Goal: Task Accomplishment & Management: Complete application form

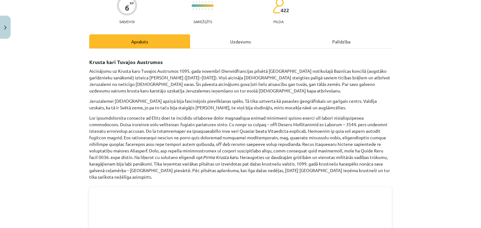
scroll to position [99, 0]
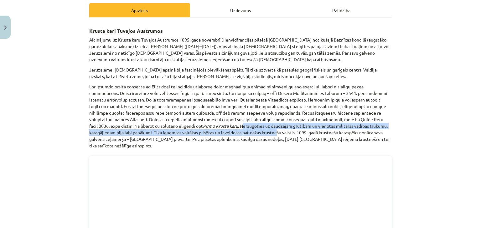
drag, startPoint x: 196, startPoint y: 115, endPoint x: 233, endPoint y: 121, distance: 37.0
click at [233, 121] on p "Pirmo Krusta karu . Neraugoties uz daudzajām grūtībām un vienotas militārās vad…" at bounding box center [240, 117] width 302 height 66
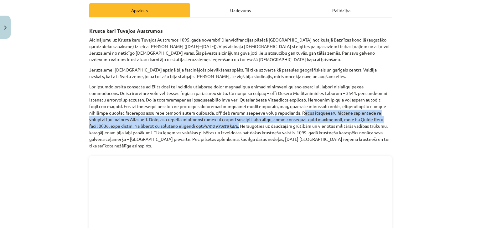
drag, startPoint x: 286, startPoint y: 103, endPoint x: 193, endPoint y: 114, distance: 94.2
click at [193, 114] on p "Pirmo Krusta karu . Neraugoties uz daudzajām grūtībām un vienotas militārās vad…" at bounding box center [240, 117] width 302 height 66
copy p "ikai nedaudziem izdevās izglābties un atgriezties atpakaļ Bizantijā. Otrs, jau …"
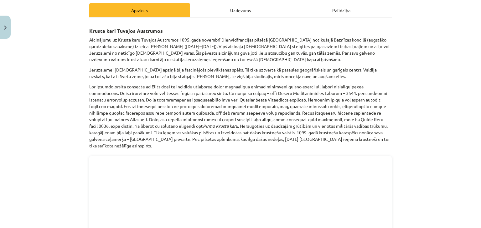
click at [213, 119] on p "Pirmo Krusta karu . Neraugoties uz daudzajām grūtībām un vienotas militārās vad…" at bounding box center [240, 117] width 302 height 66
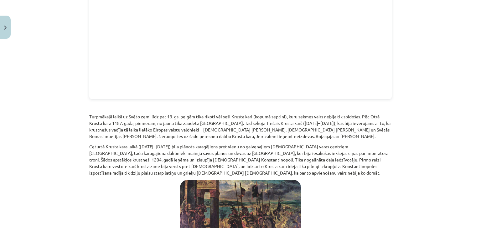
scroll to position [349, 0]
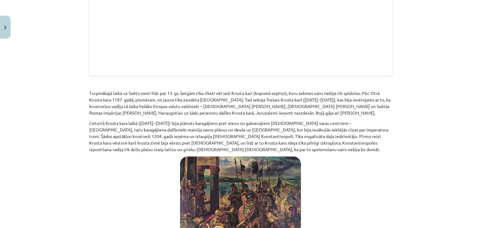
click at [223, 90] on p "Turpmākajā laikā uz Svēto zemi līdz pat 13. gs. beigām tika rīkoti vēl seši Kru…" at bounding box center [240, 103] width 302 height 26
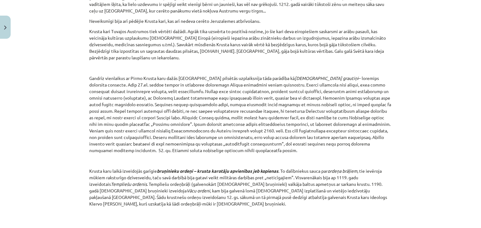
scroll to position [662, 0]
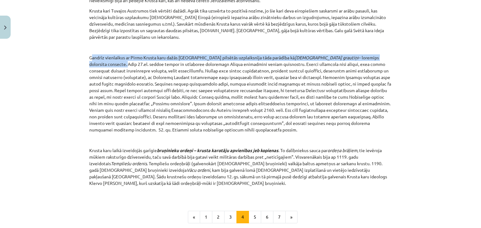
drag, startPoint x: 89, startPoint y: 46, endPoint x: 371, endPoint y: 47, distance: 282.0
click at [371, 54] on p "Gandrīz vienlaikus ar Pirmo Krusta karu dažās Rietumeiropas pilsētās uzplaiksnī…" at bounding box center [240, 93] width 302 height 79
copy p "andrīz vienlaikus ar Pirmo Krusta karu dažās Rietumeiropas pilsētās uzplaiksnīj…"
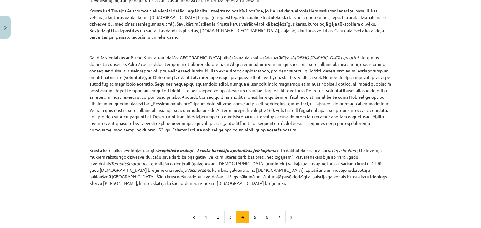
click at [203, 73] on p "Gandrīz vienlaikus ar Pirmo Krusta karu dažās Rietumeiropas pilsētās uzplaiksnī…" at bounding box center [240, 93] width 302 height 79
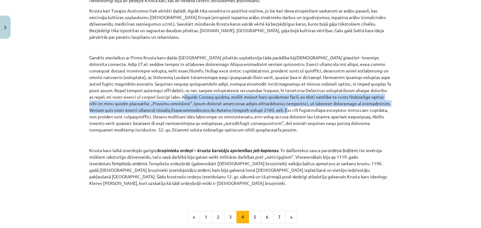
drag, startPoint x: 156, startPoint y: 100, endPoint x: 359, endPoint y: 80, distance: 204.1
click at [359, 80] on p "Gandrīz vienlaikus ar Pirmo Krusta karu dažās Rietumeiropas pilsētās uzplaiksnī…" at bounding box center [240, 93] width 302 height 79
copy p "Sākoties Krusta kariem, arvien biežāk bija dzirdamas runas, ka pirms došanās uz…"
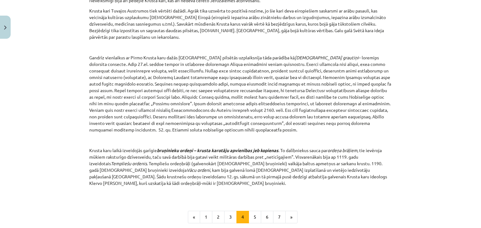
click at [172, 104] on p "Gandrīz vienlaikus ar Pirmo Krusta karu dažās Rietumeiropas pilsētās uzplaiksnī…" at bounding box center [240, 93] width 302 height 79
click at [269, 107] on p "Gandrīz vienlaikus ar Pirmo Krusta karu dažās Rietumeiropas pilsētās uzplaiksnī…" at bounding box center [240, 93] width 302 height 79
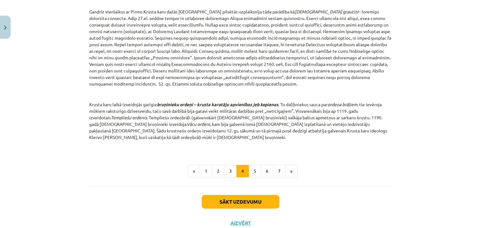
scroll to position [712, 0]
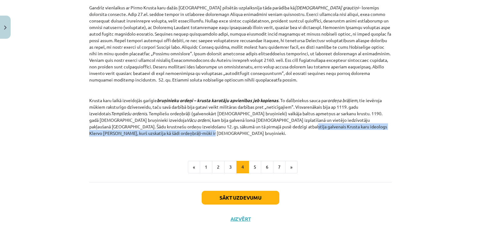
drag, startPoint x: 373, startPoint y: 116, endPoint x: 179, endPoint y: 117, distance: 194.0
click at [179, 117] on p "Krusta karu laikā izveidojās garīgie bruņinieku ordeņi – krusta karotāju apvien…" at bounding box center [240, 116] width 302 height 39
copy p "Krusta karu ideologs Klervo Bernards, kurš uzskatīja kā šādi ordeņbrāļi-mūki ir…"
click at [254, 161] on button "5" at bounding box center [254, 167] width 13 height 13
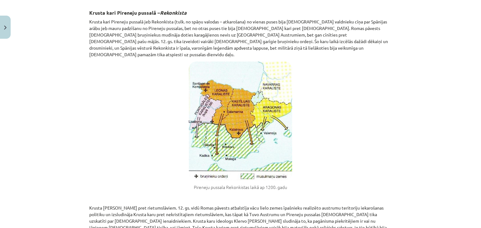
scroll to position [112, 0]
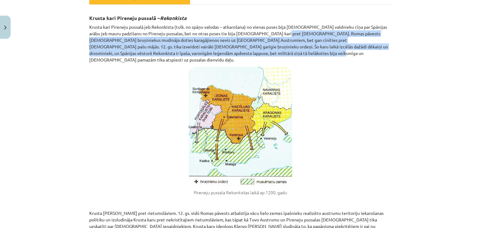
drag, startPoint x: 268, startPoint y: 22, endPoint x: 407, endPoint y: 42, distance: 140.0
click at [407, 42] on div "Mācību tēma: Vēsture i - 10. klases 1. ieskaites mācību materiāls #6 📜 4. daļa.…" at bounding box center [240, 114] width 481 height 228
copy p "Romas pāvests spāņu bruņiniekus mudināja doties karagājienos nevis uz Tuvajiem …"
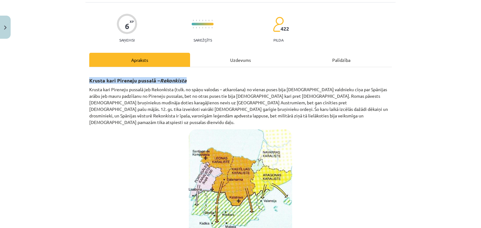
drag, startPoint x: 195, startPoint y: 69, endPoint x: 86, endPoint y: 71, distance: 108.6
click at [89, 73] on h3 "Krusta kari Pireneju pussalā – Rekonkista" at bounding box center [240, 79] width 302 height 12
copy strong "Krusta kari Pireneju pussalā – Rekonkista"
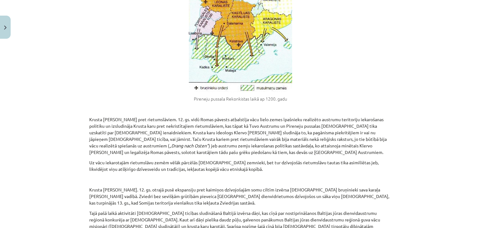
scroll to position [237, 0]
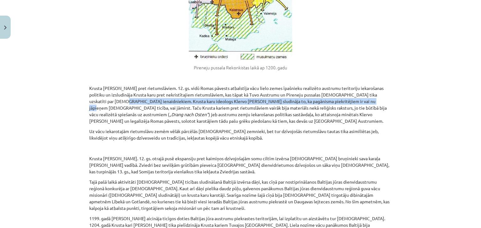
drag, startPoint x: 355, startPoint y: 85, endPoint x: 116, endPoint y: 87, distance: 238.8
click at [116, 87] on p "Krusta kari pret rietumslāviem. 12. gs. vidū Romas pāvests atbalstīja vācu liel…" at bounding box center [240, 104] width 302 height 39
copy p "Krusta karu ideologs Klervo Bernards sludināja to, ka pagānisma piekritējiem ir…"
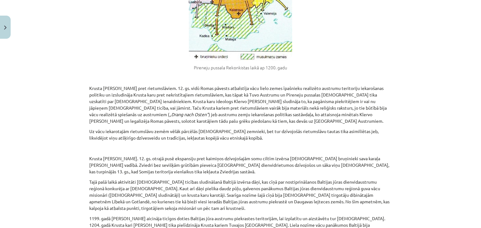
click at [166, 92] on p "Krusta kari pret rietumslāviem. 12. gs. vidū Romas pāvests atbalstīja vācu liel…" at bounding box center [240, 104] width 302 height 39
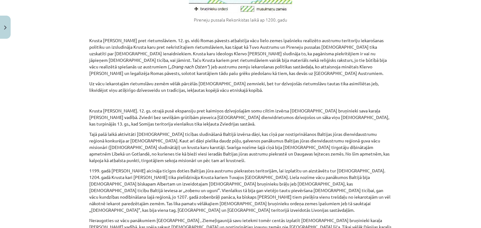
scroll to position [299, 0]
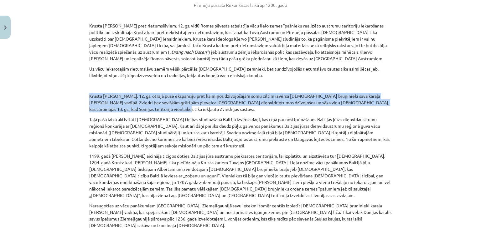
drag, startPoint x: 145, startPoint y: 92, endPoint x: 86, endPoint y: 79, distance: 60.5
click at [86, 79] on div "6 XP Saņemsi Sarežģīts 422 pilda Apraksts Uzdevums Palīdzība Krusta kari Pirene…" at bounding box center [240, 198] width 310 height 892
copy p "Krusta kari Baltijā. 12. gs. otrajā pusē ekspansiju pret kaimiņos dzīvojošajām …"
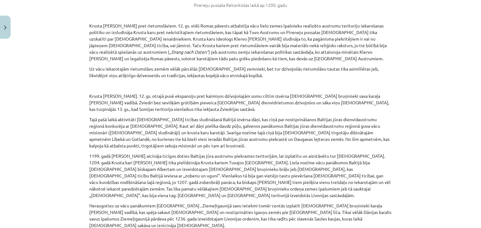
click at [134, 120] on p "Tajā pašā laikā aktivitāti kristīgās ticības sludināšanā Baltijā izvērsa dāņi, …" at bounding box center [240, 132] width 302 height 33
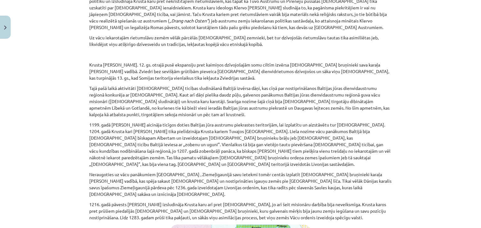
scroll to position [393, 0]
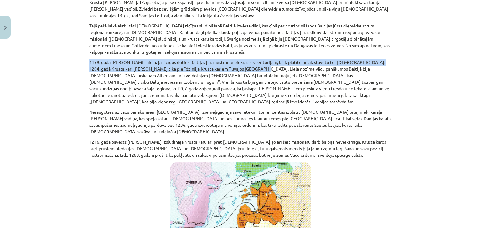
drag, startPoint x: 227, startPoint y: 50, endPoint x: 63, endPoint y: 45, distance: 164.4
click at [63, 45] on div "Mācību tēma: Vēsture i - 10. klases 1. ieskaites mācību materiāls #6 📜 4. daļa.…" at bounding box center [240, 114] width 481 height 228
copy p "1199. gadā Romas pāvests Innocents III aicināja ticīgos doties Baltijas jūra au…"
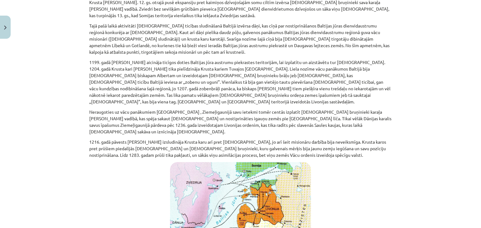
click at [136, 67] on p "1199. gadā Romas pāvests Innocents III aicināja ticīgos doties Baltijas jūra au…" at bounding box center [240, 82] width 302 height 46
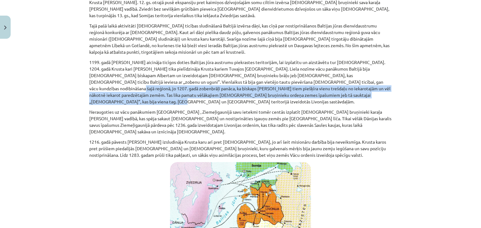
drag, startPoint x: 316, startPoint y: 77, endPoint x: 305, endPoint y: 68, distance: 14.7
click at [305, 68] on p "1199. gadā Romas pāvests Innocents III aicināja ticīgos doties Baltijas jūra au…" at bounding box center [240, 82] width 302 height 46
copy p "bīskaps Alberts tiem piešķīra vienu trešdaļu no iekarotajām un vēl nākotnē ieka…"
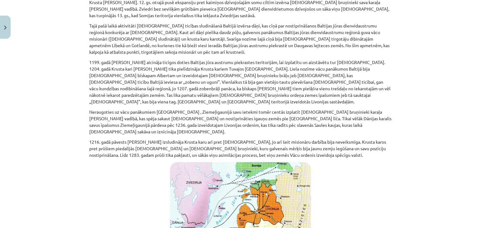
click at [121, 109] on p "Neraugoties uz vācu panākumiem Baltijā , Ziemeļigaunijā savu ietekmi tomēr cent…" at bounding box center [240, 122] width 302 height 26
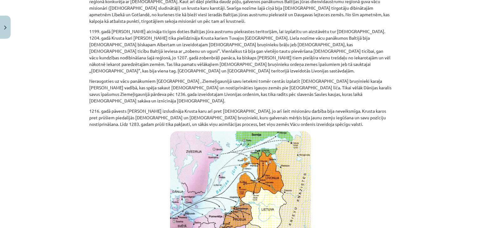
scroll to position [425, 0]
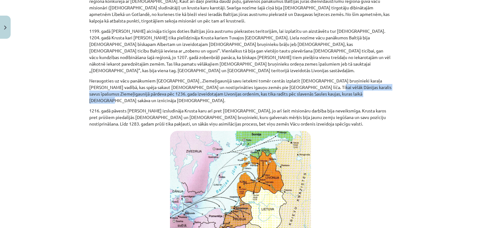
drag, startPoint x: 359, startPoint y: 71, endPoint x: 291, endPoint y: 64, distance: 68.9
click at [291, 78] on p "Neraugoties uz vācu panākumiem Baltijā , Ziemeļigaunijā savu ietekmi tomēr cent…" at bounding box center [240, 91] width 302 height 26
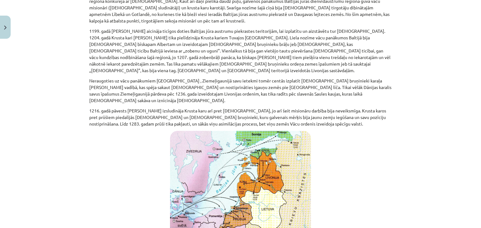
click at [298, 108] on p "1216. gadā pāvests Innocents III izsludināja Krusta karu arī pret prūšiem, jo a…" at bounding box center [240, 118] width 302 height 20
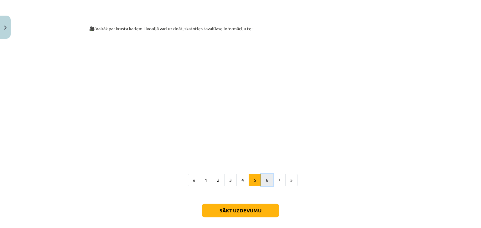
click at [264, 174] on button "6" at bounding box center [267, 180] width 13 height 13
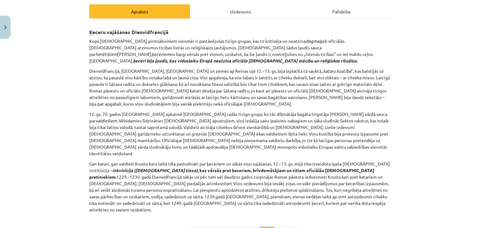
scroll to position [112, 0]
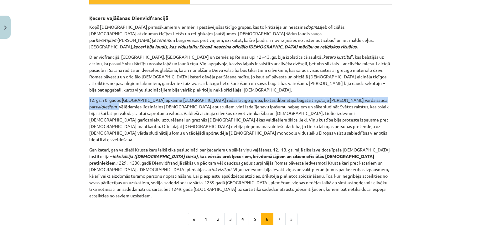
drag, startPoint x: 350, startPoint y: 90, endPoint x: 85, endPoint y: 87, distance: 264.8
click at [85, 87] on div "6 XP Saņemsi Sarežģīts 422 pilda Apraksts Uzdevums Palīdzība Ķeceru vajāšanas D…" at bounding box center [240, 111] width 310 height 342
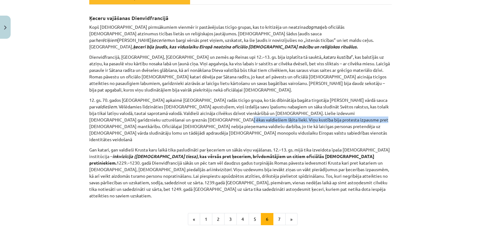
drag, startPoint x: 270, startPoint y: 109, endPoint x: 130, endPoint y: 109, distance: 139.9
click at [130, 109] on p "12. gs. 70. gados Lionas apkaimē Francijā radās ticīgo grupa, ko tās dibinātāja…" at bounding box center [240, 120] width 302 height 46
drag, startPoint x: 130, startPoint y: 109, endPoint x: 271, endPoint y: 108, distance: 140.5
click at [271, 108] on p "12. gs. 70. gados Lionas apkaimē Francijā radās ticīgo grupa, ko tās dibinātāja…" at bounding box center [240, 120] width 302 height 46
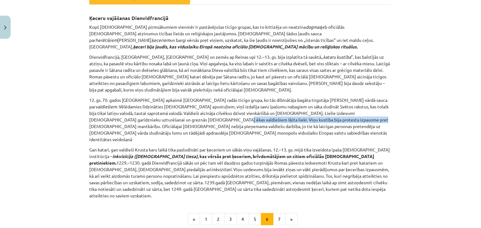
scroll to position [143, 0]
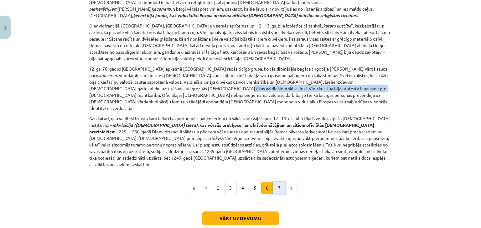
click at [277, 182] on button "7" at bounding box center [279, 188] width 13 height 13
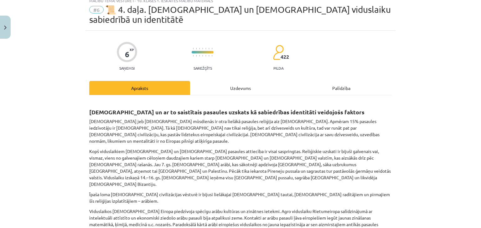
scroll to position [31, 0]
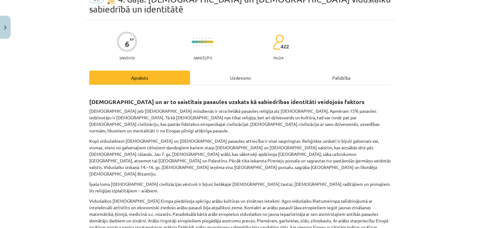
click at [233, 71] on div "Uzdevums" at bounding box center [240, 78] width 101 height 14
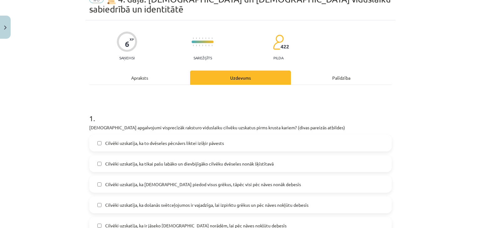
scroll to position [16, 0]
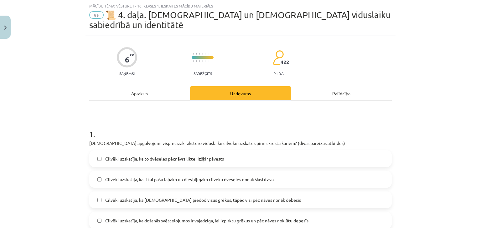
click at [141, 86] on div "Apraksts" at bounding box center [139, 93] width 101 height 14
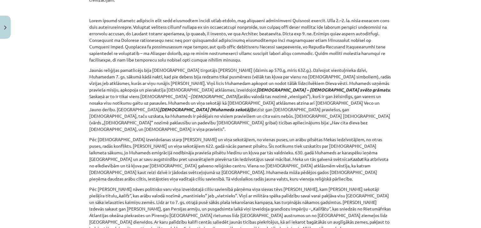
scroll to position [266, 0]
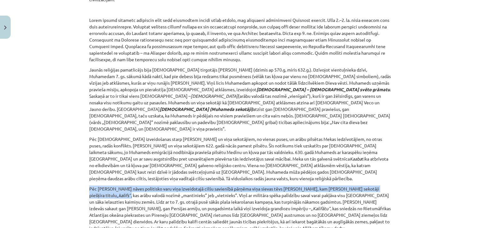
drag, startPoint x: 390, startPoint y: 125, endPoint x: 87, endPoint y: 129, distance: 303.3
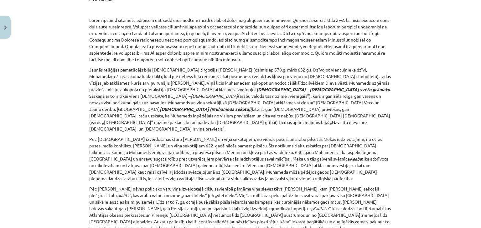
click at [142, 186] on p "Pēc Muhameda nāves politisko varu viņa izveidotajā cilšu savienībā pārņēma viņa…" at bounding box center [240, 209] width 302 height 46
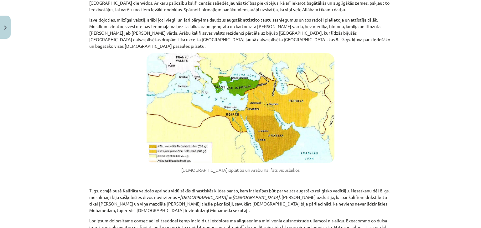
scroll to position [548, 0]
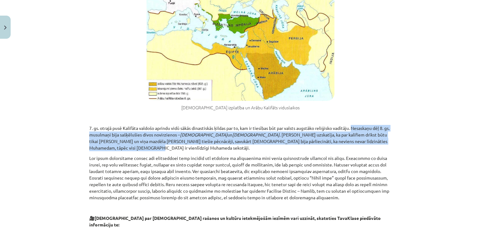
drag, startPoint x: 369, startPoint y: 71, endPoint x: 353, endPoint y: 58, distance: 20.2
click at [353, 125] on p "7. gs. otrajā pusē Kalifāta valdošo aprindu vidū sākās dinastiskās ķildas par t…" at bounding box center [240, 138] width 302 height 26
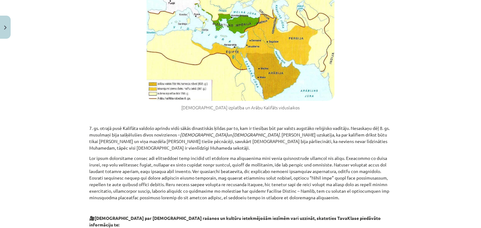
click at [230, 155] on p at bounding box center [240, 178] width 302 height 46
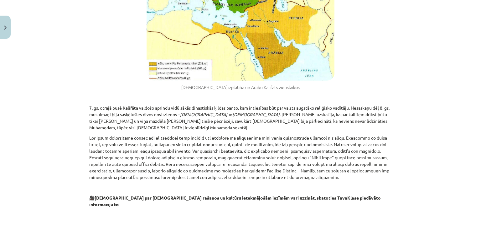
scroll to position [579, 0]
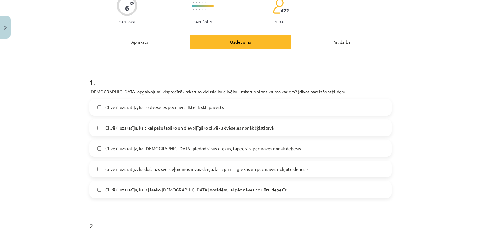
scroll to position [78, 0]
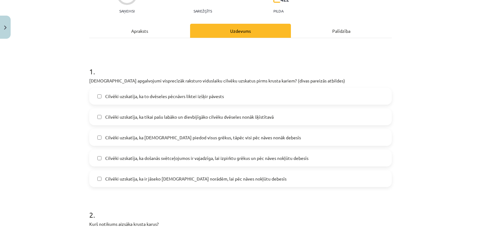
click at [256, 176] on span "Cilvēki uzskatīja, ka ir jāseko kristīgās baznīcas norādēm, lai pēc nāves nokļū…" at bounding box center [195, 179] width 181 height 7
click at [283, 155] on span "Cilvēki uzskatīja, ka došanās svētceļojumos ir vajadzīga, lai izpirktu grēkus u…" at bounding box center [206, 158] width 203 height 7
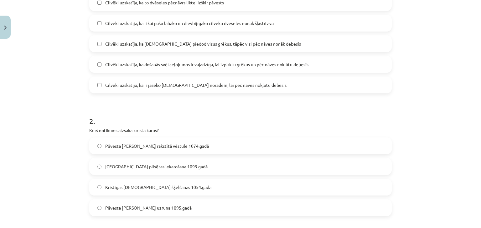
scroll to position [203, 0]
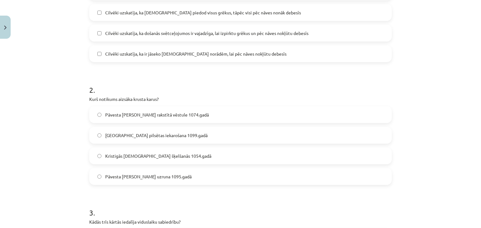
click at [178, 169] on label "Pāvesta Urbāna II uzruna 1095.gadā" at bounding box center [240, 177] width 301 height 16
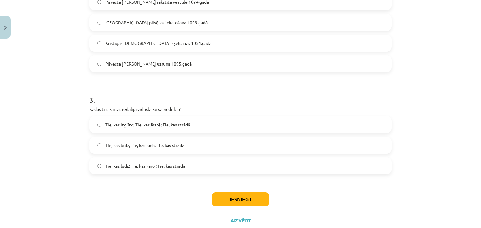
scroll to position [325, 0]
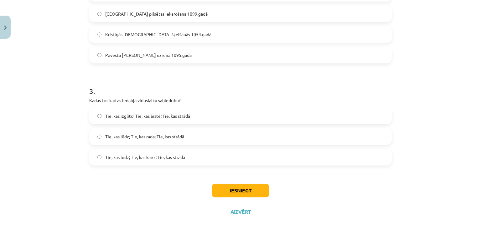
click at [156, 154] on span "Tie, kas lūdz; Tie, kas karo ; Tie, kas strādā" at bounding box center [145, 157] width 80 height 7
click at [228, 184] on button "Iesniegt" at bounding box center [240, 191] width 57 height 14
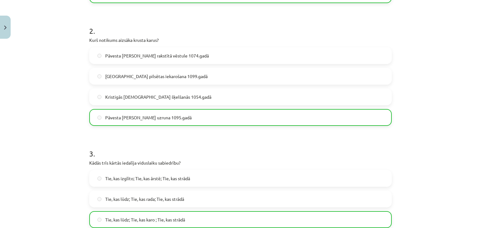
scroll to position [345, 0]
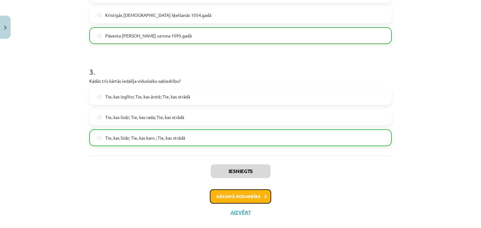
click at [243, 190] on button "Nākamā nodarbība" at bounding box center [240, 197] width 61 height 14
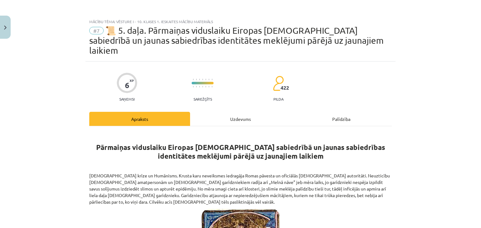
scroll to position [94, 0]
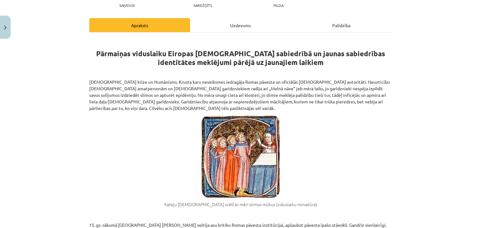
click at [228, 18] on div "Uzdevums" at bounding box center [240, 25] width 101 height 14
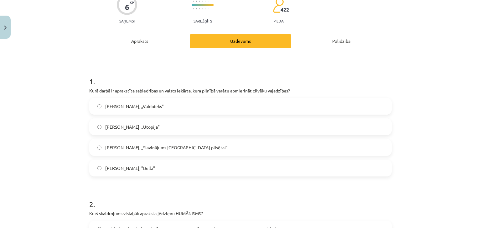
scroll to position [0, 0]
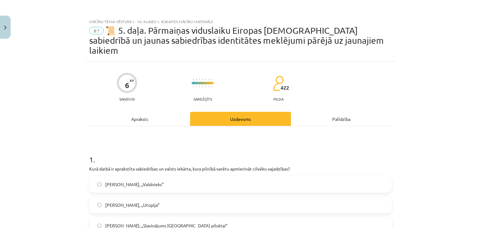
click at [140, 112] on div "Apraksts" at bounding box center [139, 119] width 101 height 14
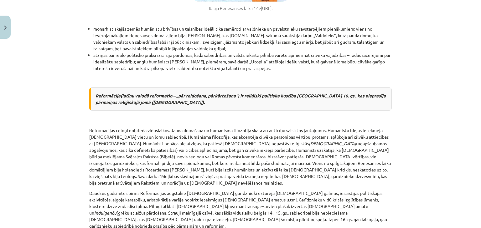
scroll to position [626, 0]
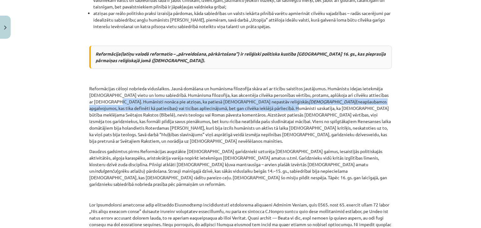
drag, startPoint x: 203, startPoint y: 90, endPoint x: 105, endPoint y: 85, distance: 98.7
click at [105, 85] on p "Reformācijas cēloņi nobrieda viduslaikos. Jaunā domāšana un humānisma filozofij…" at bounding box center [240, 114] width 302 height 59
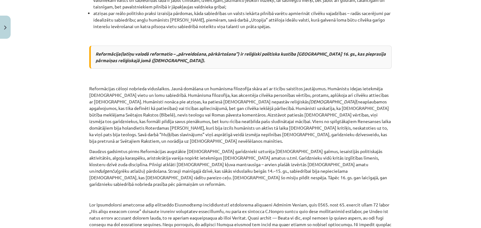
click at [238, 95] on p "Reformācijas cēloņi nobrieda viduslaikos. Jaunā domāšana un humānisma filozofij…" at bounding box center [240, 114] width 302 height 59
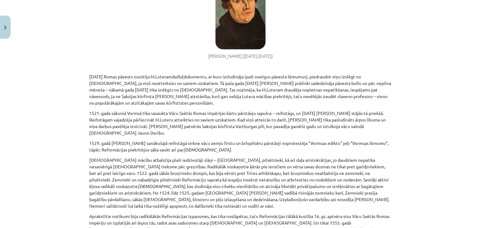
scroll to position [939, 0]
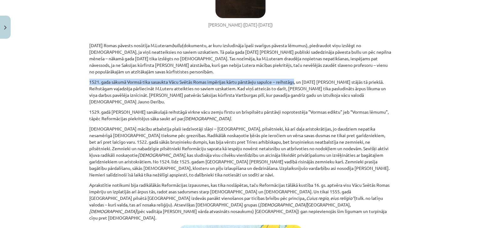
drag, startPoint x: 294, startPoint y: 46, endPoint x: 86, endPoint y: 45, distance: 208.4
click at [100, 79] on p "1521. gada sākumā Vormsā tika sasaukta Vācu Svētās Romas impērijas kārtu pārstā…" at bounding box center [240, 92] width 302 height 26
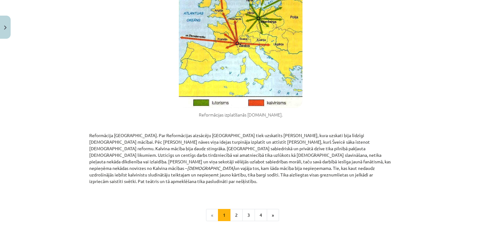
scroll to position [1212, 0]
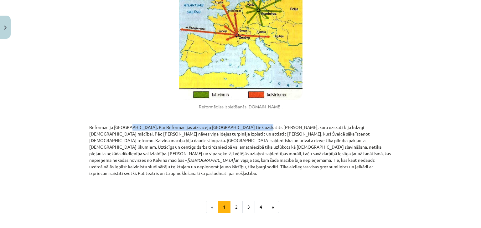
drag, startPoint x: 248, startPoint y: 77, endPoint x: 125, endPoint y: 70, distance: 123.2
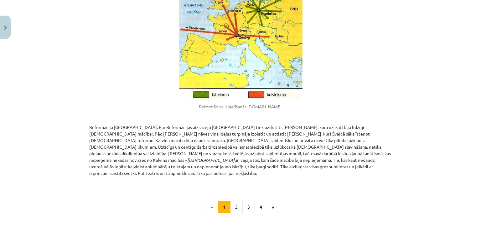
click at [258, 124] on p "Reformācija Šveicē. Par Reformācijas aizsācēju Šveicē tiek uzskatīts Ulrihs Cvi…" at bounding box center [240, 150] width 302 height 53
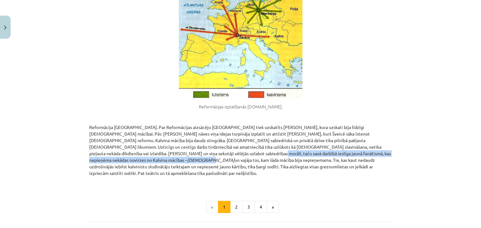
drag, startPoint x: 184, startPoint y: 103, endPoint x: 128, endPoint y: 105, distance: 55.7
click at [128, 124] on p "Reformācija Šveicē. Par Reformācijas aizsācēju Šveicē tiek uzskatīts Ulrihs Cvi…" at bounding box center [240, 150] width 302 height 53
click at [205, 124] on p "Reformācija Šveicē. Par Reformācijas aizsācēju Šveicē tiek uzskatīts Ulrihs Cvi…" at bounding box center [240, 150] width 302 height 53
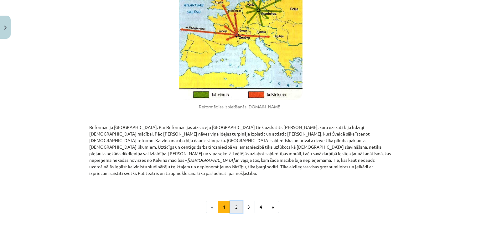
click at [233, 201] on button "2" at bounding box center [236, 207] width 13 height 13
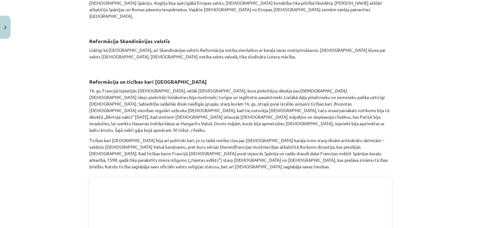
scroll to position [216, 0]
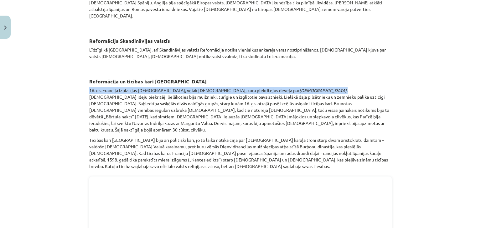
drag, startPoint x: 273, startPoint y: 60, endPoint x: 84, endPoint y: 58, distance: 189.3
click at [85, 58] on div "6 XP Saņemsi Sarežģīts 422 pilda Apraksts Uzdevums Palīdzība Reformācija Anglij…" at bounding box center [240, 143] width 310 height 594
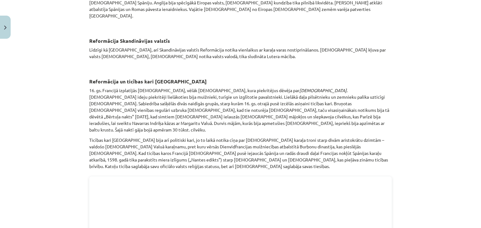
click at [252, 88] on p "16. gs. Francijā izplatījās luterānisms, vēlāk kalvinisms, kura piekritējus dēv…" at bounding box center [240, 110] width 302 height 46
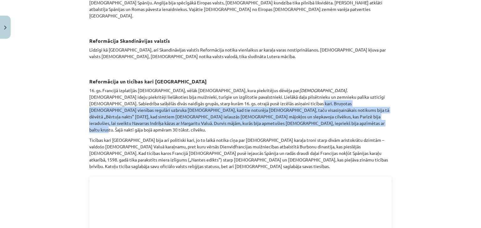
drag, startPoint x: 191, startPoint y: 93, endPoint x: 192, endPoint y: 72, distance: 21.6
click at [192, 87] on p "16. gs. Francijā izplatījās luterānisms, vēlāk kalvinisms, kura piekritējus dēv…" at bounding box center [240, 110] width 302 height 46
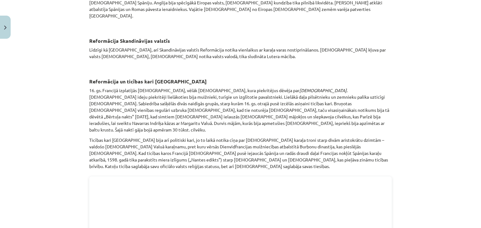
click at [118, 137] on p "Ticības kari Francijā bija arī politiski kari, jo to laikā notika cīņa par Fran…" at bounding box center [240, 153] width 302 height 33
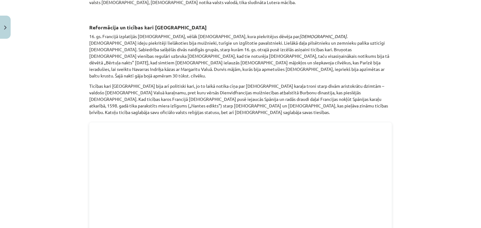
scroll to position [310, 0]
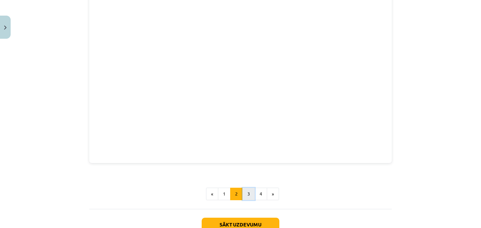
click at [243, 188] on button "3" at bounding box center [248, 194] width 13 height 13
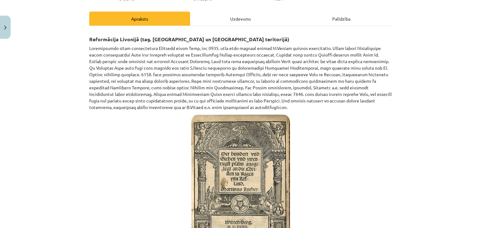
scroll to position [74, 0]
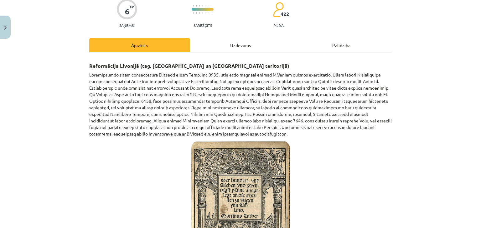
click at [357, 78] on p at bounding box center [240, 105] width 302 height 66
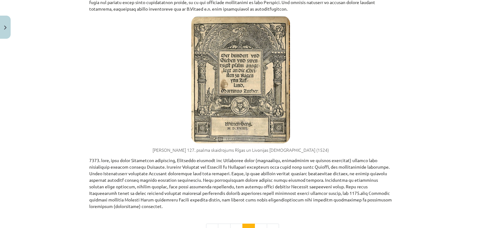
scroll to position [230, 0]
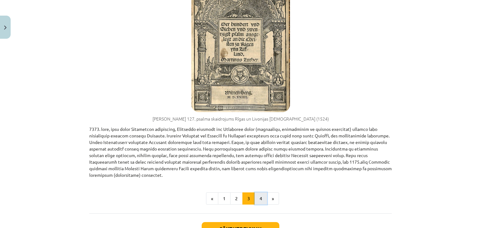
click at [261, 193] on button "4" at bounding box center [260, 199] width 13 height 13
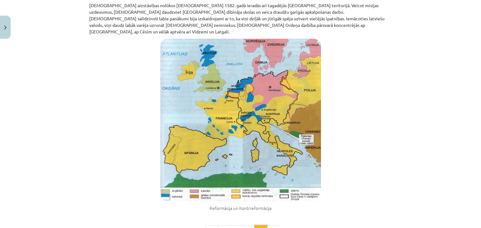
scroll to position [348, 0]
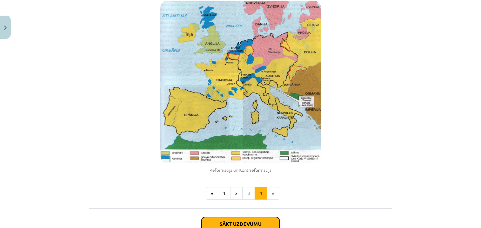
click at [236, 218] on button "Sākt uzdevumu" at bounding box center [241, 225] width 78 height 14
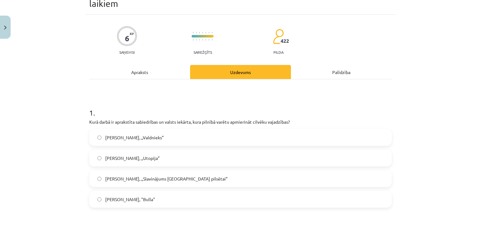
scroll to position [78, 0]
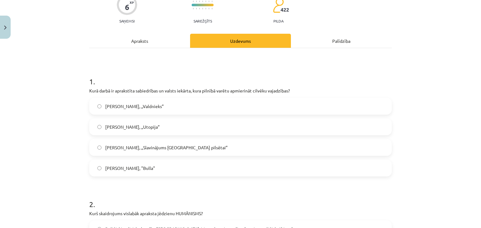
click at [180, 119] on label "Tomass Mors, „Utopija”" at bounding box center [240, 127] width 301 height 16
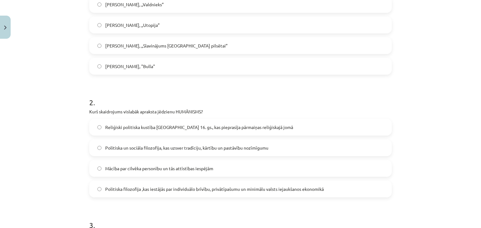
scroll to position [203, 0]
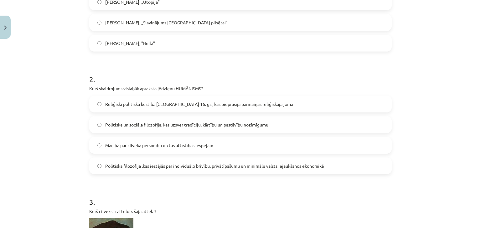
click at [160, 142] on span "Mācība par cilvēka personību un tās attīstības iespējām" at bounding box center [159, 145] width 108 height 7
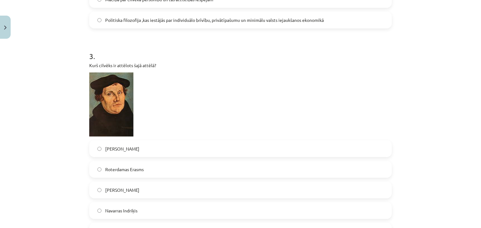
scroll to position [360, 0]
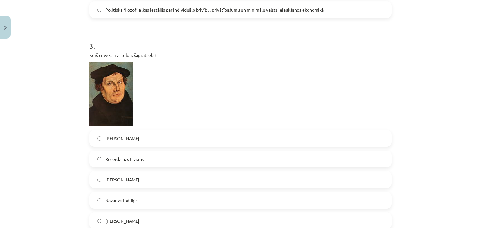
click at [141, 172] on label "Martiņš Luters" at bounding box center [240, 180] width 301 height 16
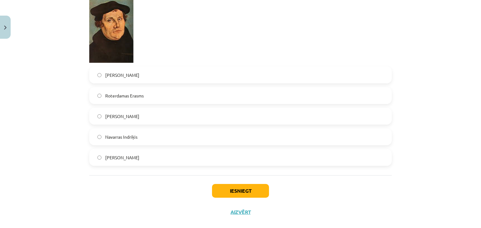
scroll to position [424, 0]
click at [243, 184] on button "Iesniegt" at bounding box center [240, 191] width 57 height 14
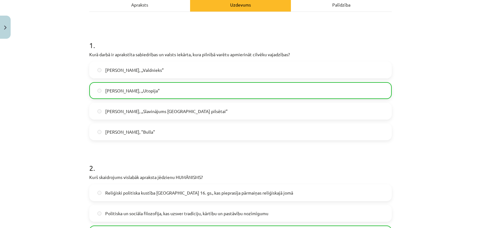
scroll to position [37, 0]
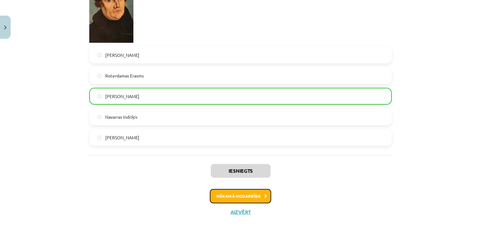
click at [246, 189] on button "Nākamā nodarbība" at bounding box center [240, 196] width 61 height 14
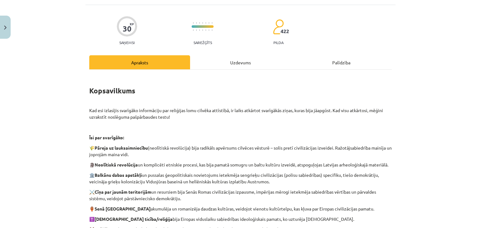
scroll to position [47, 0]
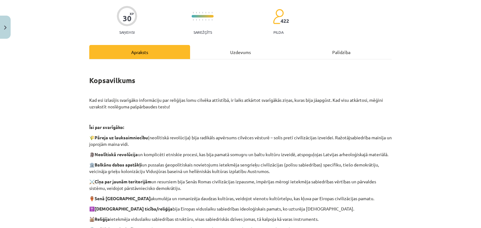
click at [241, 55] on div "Uzdevums" at bounding box center [240, 52] width 101 height 14
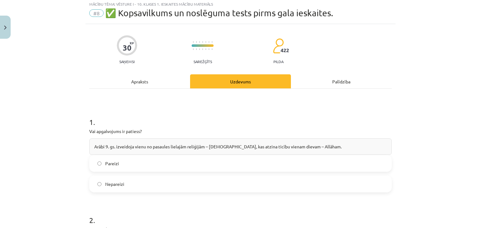
scroll to position [16, 0]
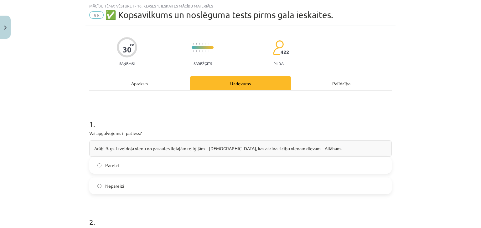
click at [143, 84] on div "Apraksts" at bounding box center [139, 83] width 101 height 14
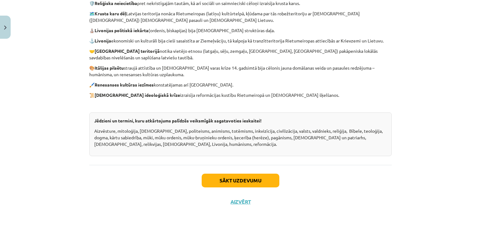
scroll to position [279, 0]
click at [251, 181] on button "Sākt uzdevumu" at bounding box center [241, 181] width 78 height 14
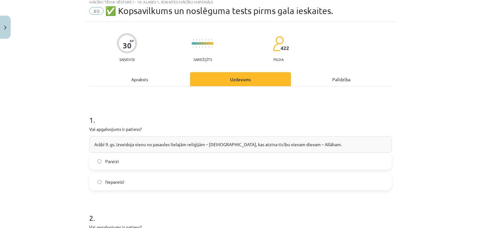
scroll to position [16, 0]
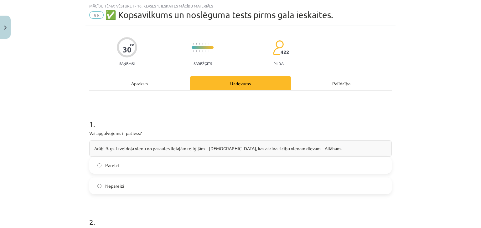
click at [155, 165] on label "Pareizi" at bounding box center [240, 166] width 301 height 16
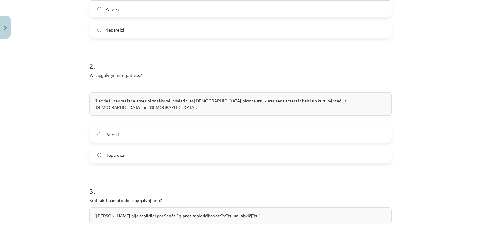
click at [121, 152] on span "Nepareizi" at bounding box center [114, 155] width 19 height 7
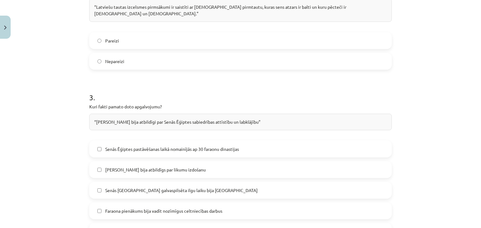
scroll to position [297, 0]
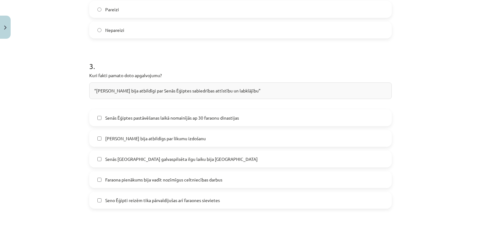
click at [110, 197] on label "Seno Ēģipti reizēm tika pārvaldījušas arī faraones sievietes" at bounding box center [240, 201] width 301 height 16
click at [113, 176] on label "Faraona pienākums bija vadīt nozīmīgus celtniecības darbus" at bounding box center [240, 180] width 301 height 16
click at [114, 156] on span "Senās Ēģiptes galvaspilsēta ilgu laiku bija Tēbas" at bounding box center [181, 159] width 152 height 7
click at [114, 136] on span "Faraons bija atbildīgs par likumu izdošanu" at bounding box center [155, 139] width 100 height 7
click at [118, 115] on span "Senās Ēģiptes pastāvēšanas laikā nomainījās ap 30 faraonu dinastijas" at bounding box center [172, 118] width 134 height 7
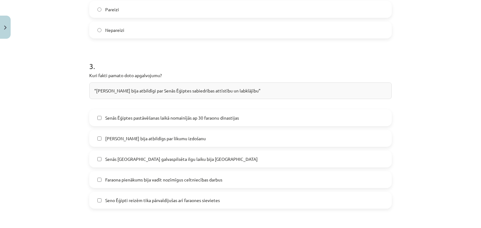
click at [116, 110] on label "Senās Ēģiptes pastāvēšanas laikā nomainījās ap 30 faraonu dinastijas" at bounding box center [240, 118] width 301 height 16
click at [110, 131] on label "Faraons bija atbildīgs par likumu izdošanu" at bounding box center [240, 139] width 301 height 16
click at [111, 142] on div "Senās Ēģiptes pastāvēšanas laikā nomainījās ap 30 faraonu dinastijas Faraons bi…" at bounding box center [240, 160] width 302 height 100
click at [112, 161] on div "Senās Ēģiptes pastāvēšanas laikā nomainījās ap 30 faraonu dinastijas Faraons bi…" at bounding box center [240, 160] width 302 height 100
click at [114, 156] on span "Senās Ēģiptes galvaspilsēta ilgu laiku bija Tēbas" at bounding box center [181, 159] width 152 height 7
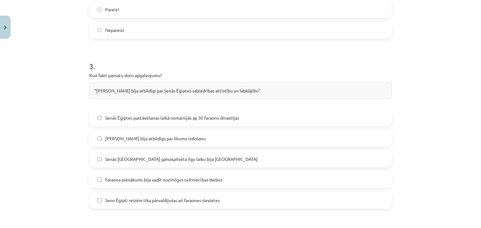
click at [115, 172] on label "Faraona pienākums bija vadīt nozīmīgus celtniecības darbus" at bounding box center [240, 180] width 301 height 16
click at [118, 197] on span "Seno Ēģipti reizēm tika pārvaldījušas arī faraones sievietes" at bounding box center [162, 200] width 115 height 7
click at [194, 115] on span "Senās Ēģiptes pastāvēšanas laikā nomainījās ap 30 faraonu dinastijas" at bounding box center [172, 118] width 134 height 7
click at [105, 177] on span "Faraona pienākums bija vadīt nozīmīgus celtniecības darbus" at bounding box center [163, 180] width 117 height 7
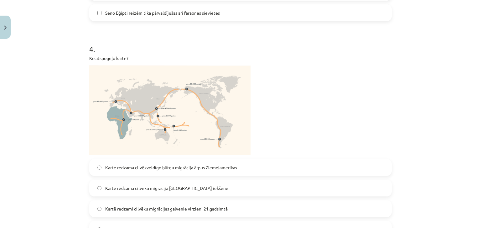
scroll to position [516, 0]
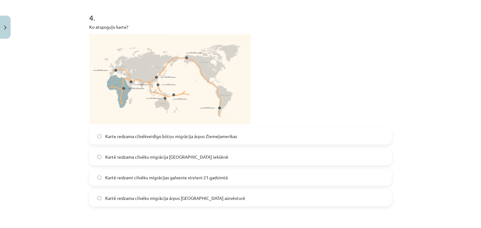
click at [167, 68] on img at bounding box center [169, 79] width 161 height 90
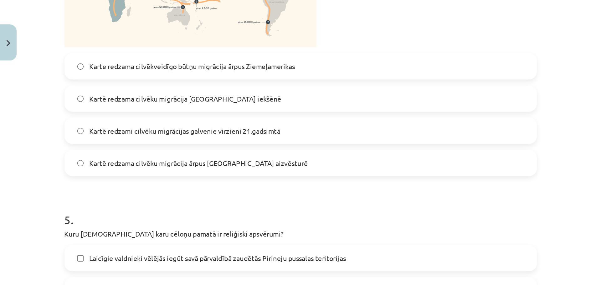
scroll to position [610, 0]
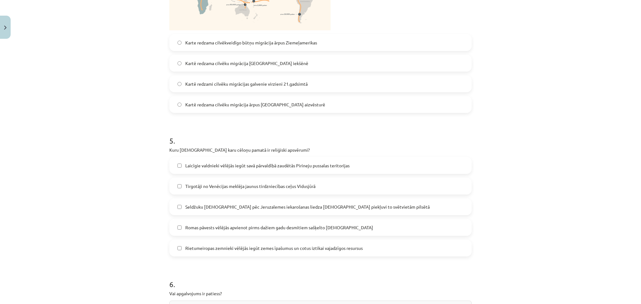
click at [480, 4] on div "Mācību tēma: Vēsture i - 10. klases 1. ieskaites mācību materiāls #8 ✅ ​Kopsavi…" at bounding box center [320, 152] width 641 height 304
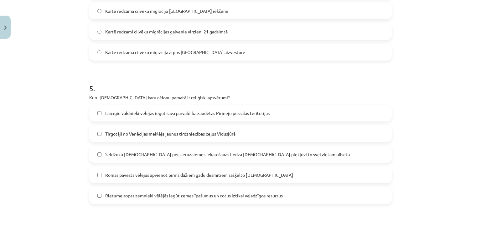
scroll to position [673, 0]
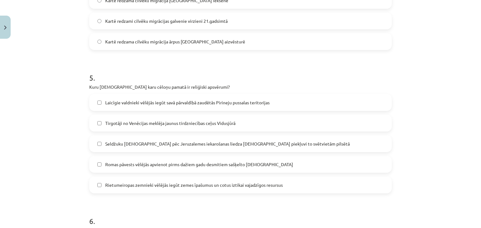
drag, startPoint x: 124, startPoint y: 100, endPoint x: 125, endPoint y: 119, distance: 18.8
click at [124, 100] on label "Laicīgie valdnieki vēlējās iegūt savā pārvaldībā zaudētās Pirineju pussalas ter…" at bounding box center [240, 103] width 301 height 16
click at [125, 120] on label "Tirgotāji no Venēcijas meklēja jaunus tirdzniecības ceļus Vidusjūrā" at bounding box center [240, 123] width 301 height 16
click at [125, 100] on span "Laicīgie valdnieki vēlējās iegūt savā pārvaldībā zaudētās Pirineju pussalas ter…" at bounding box center [187, 103] width 164 height 7
click at [120, 120] on span "Tirgotāji no Venēcijas meklēja jaunus tirdzniecības ceļus Vidusjūrā" at bounding box center [170, 123] width 130 height 7
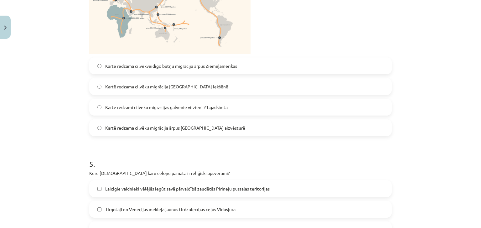
scroll to position [548, 0]
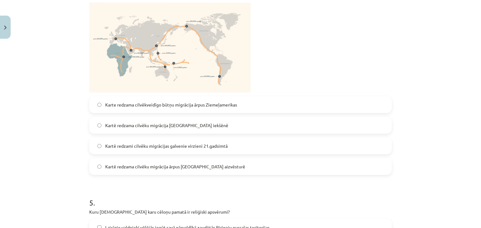
click at [113, 102] on label "Karte redzama cilvēkveidīgo būtņu migrācija ārpus Ziemeļamerikas" at bounding box center [240, 105] width 301 height 16
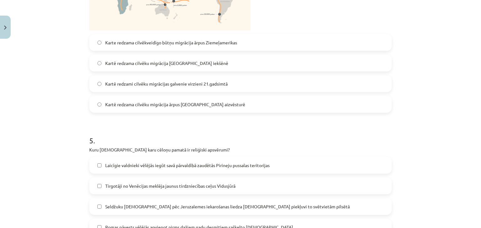
scroll to position [611, 0]
click at [171, 60] on span "Kartē redzama cilvēku migrācija Āfrikas iekšēnē" at bounding box center [166, 63] width 123 height 7
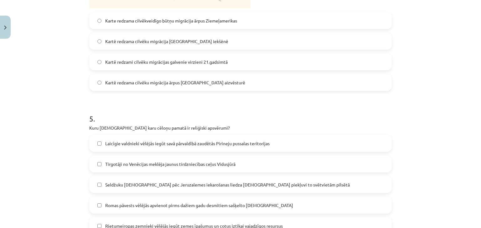
scroll to position [642, 0]
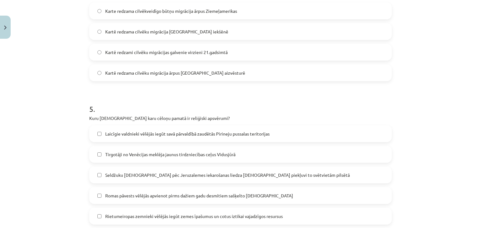
click at [146, 65] on label "Kartē redzama cilvēku migrācija ārpus Āfrikas aizvēsturē" at bounding box center [240, 73] width 301 height 16
click at [128, 28] on span "Kartē redzama cilvēku migrācija Āfrikas iekšēnē" at bounding box center [166, 31] width 123 height 7
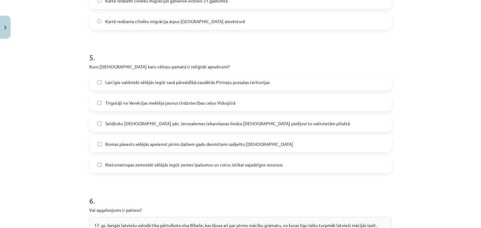
scroll to position [704, 0]
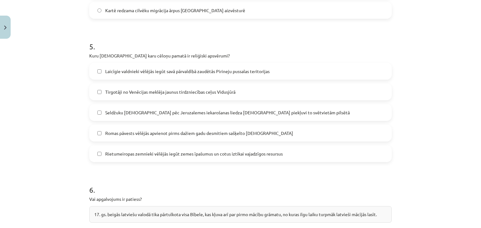
click at [222, 68] on span "Laicīgie valdnieki vēlējās iegūt savā pārvaldībā zaudētās Pirineju pussalas ter…" at bounding box center [187, 71] width 164 height 7
click at [182, 130] on label "Romas pāvests vēlējās apvienot pirms dažiem gadu desmitiem sašķelto kristīgo ba…" at bounding box center [240, 133] width 301 height 16
click at [125, 110] on span "Seldžuku musulmaņi pēc Jeruzalemes iekarošanas liedza kristiešiem piekļuvi to s…" at bounding box center [227, 113] width 244 height 7
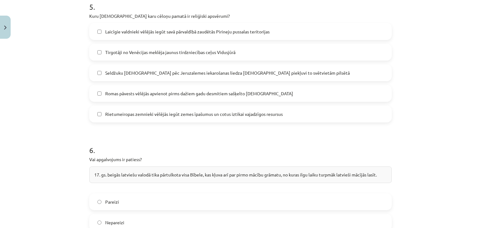
scroll to position [798, 0]
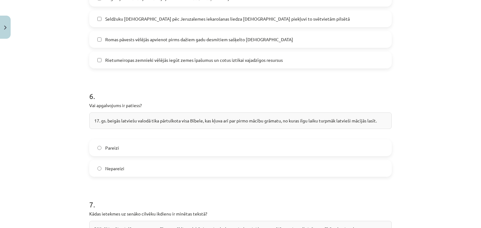
click at [139, 140] on label "Pareizi" at bounding box center [240, 148] width 301 height 16
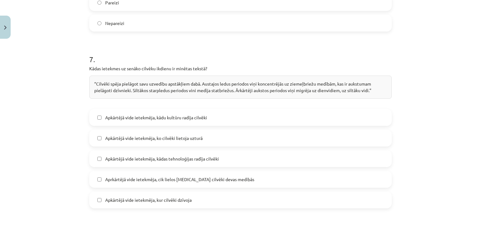
scroll to position [955, 0]
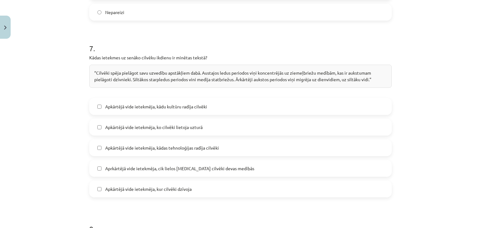
click at [134, 186] on span "Apkārtējā vide ietekmēja, kur cilvēki dzīvoja" at bounding box center [148, 189] width 86 height 7
click at [136, 168] on label "Aprkārtējā vide ietekmēja, cik lielos baros cilvēki devas medībās" at bounding box center [240, 169] width 301 height 16
click at [139, 146] on label "Apkārtējā vide ietekmēja, kādas tehnoloģijas radīja cilvēki" at bounding box center [240, 148] width 301 height 16
click at [141, 165] on label "Aprkārtējā vide ietekmēja, cik lielos baros cilvēki devas medībās" at bounding box center [240, 169] width 301 height 16
click at [145, 145] on label "Apkārtējā vide ietekmēja, kādas tehnoloģijas radīja cilvēki" at bounding box center [240, 148] width 301 height 16
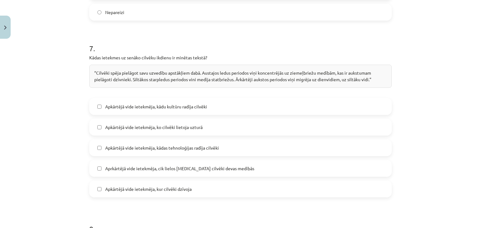
click at [169, 123] on label "Apkārtējā vide ietekmēja, ko cilvēki lietoja uzturā" at bounding box center [240, 128] width 301 height 16
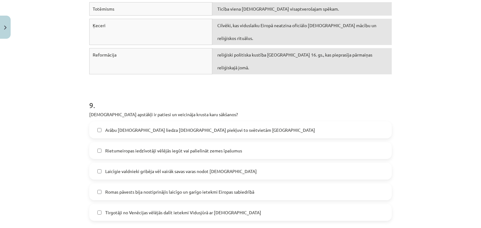
scroll to position [1268, 0]
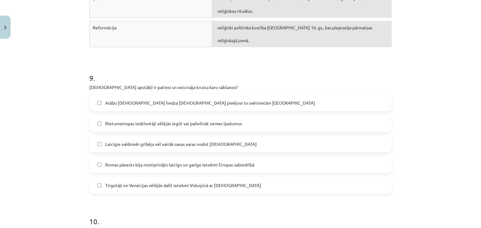
click at [163, 100] on span "Arābu musulmaņi liedza kristiešiem piekļuvi to svētvietām Jeruzālemē" at bounding box center [210, 103] width 210 height 7
click at [182, 162] on span "Romas pāvests bija nostiprinājis laicīgo un garīgo ietekmi Eiropas sabiedrībā" at bounding box center [179, 165] width 149 height 7
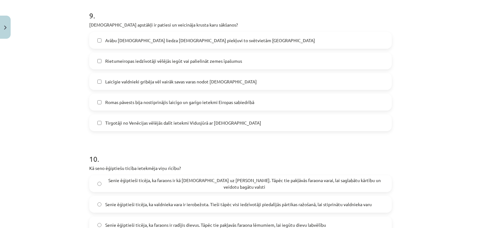
scroll to position [1362, 0]
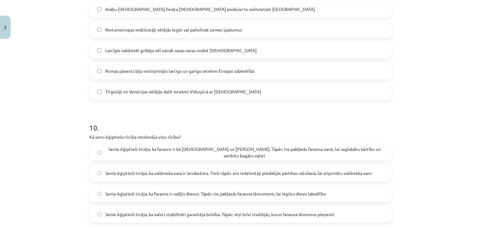
click at [225, 146] on span "Senie ēģiptieši ticēja, ka faraons ir kā dievs uz Zemes. Tāpēc tie pakļāvās far…" at bounding box center [244, 152] width 278 height 13
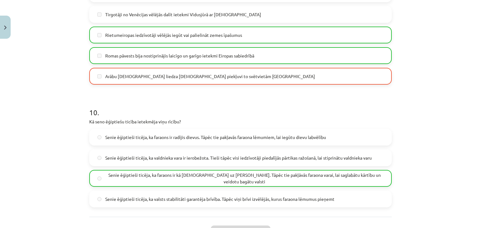
scroll to position [1428, 0]
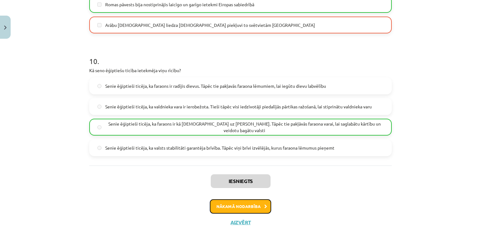
click at [254, 200] on button "Nākamā nodarbība" at bounding box center [240, 207] width 61 height 14
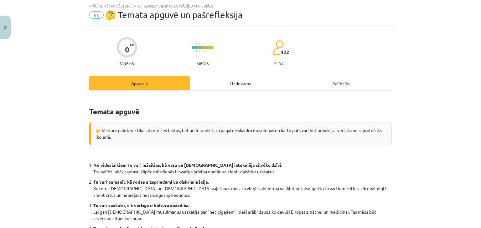
scroll to position [141, 0]
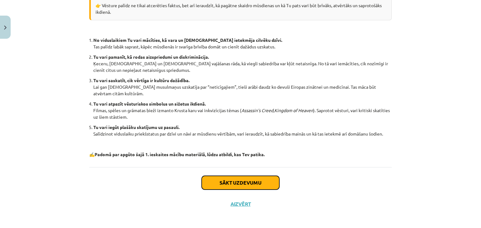
click at [225, 182] on button "Sākt uzdevumu" at bounding box center [241, 183] width 78 height 14
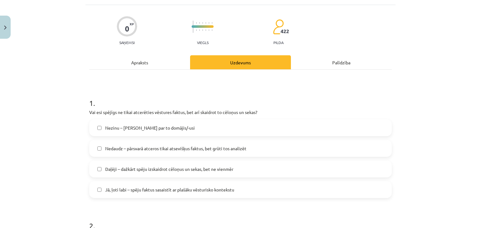
scroll to position [47, 0]
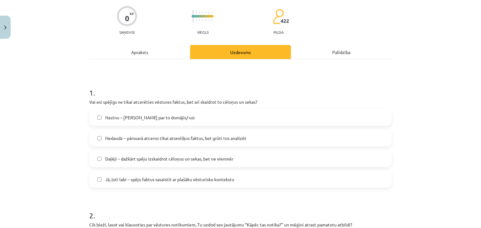
click at [203, 159] on span "Daļēji – dažkārt spēju izskaidrot cēloņus un sekas, bet ne vienmēr" at bounding box center [169, 159] width 128 height 7
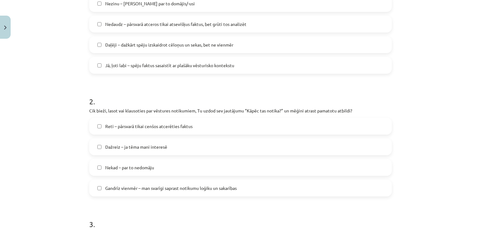
scroll to position [172, 0]
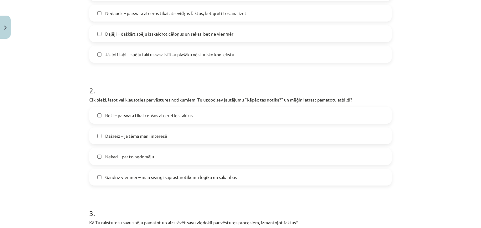
click at [131, 136] on span "Dažreiz – ja tēma mani interesē" at bounding box center [136, 136] width 62 height 7
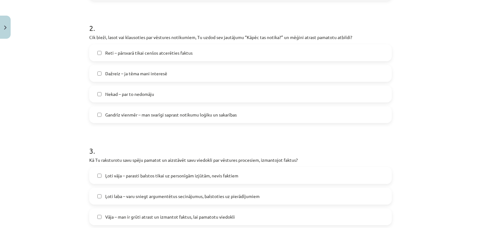
scroll to position [297, 0]
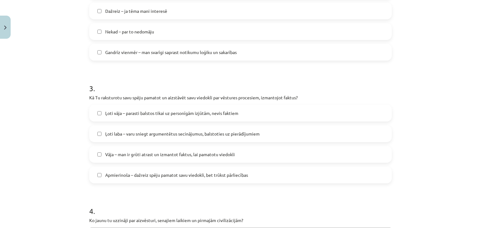
click at [186, 154] on span "Vāja – man ir grūti atrast un izmantot faktus, lai pamatotu viedokli" at bounding box center [170, 154] width 130 height 7
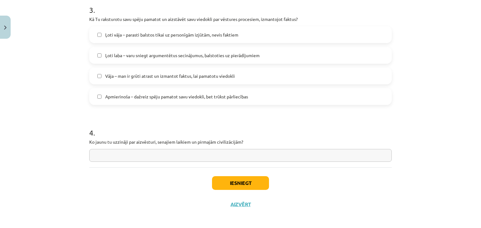
scroll to position [378, 0]
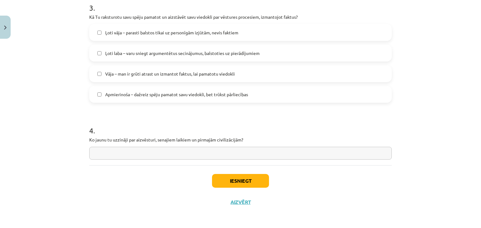
click at [307, 154] on input "text" at bounding box center [240, 153] width 302 height 13
type input "*"
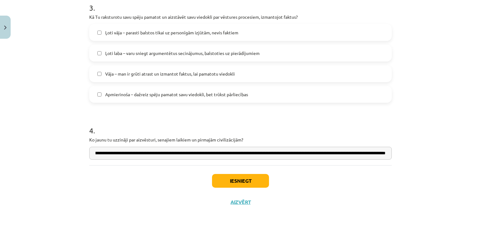
scroll to position [0, 206]
type input "**********"
click at [251, 186] on button "Iesniegt" at bounding box center [240, 181] width 57 height 14
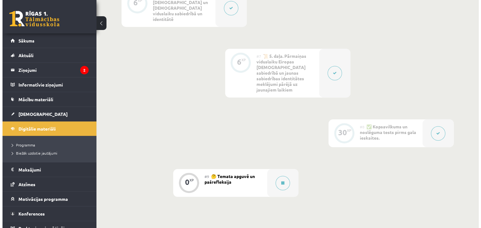
scroll to position [499, 0]
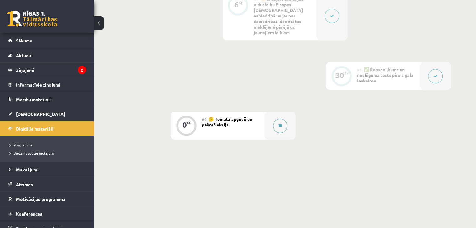
click at [281, 119] on button at bounding box center [280, 126] width 14 height 14
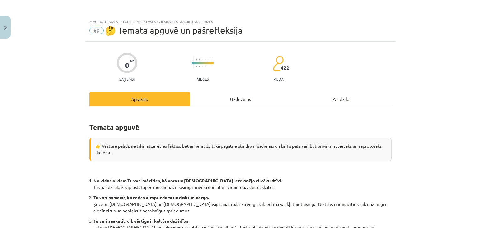
click at [226, 98] on div "Uzdevums" at bounding box center [240, 99] width 101 height 14
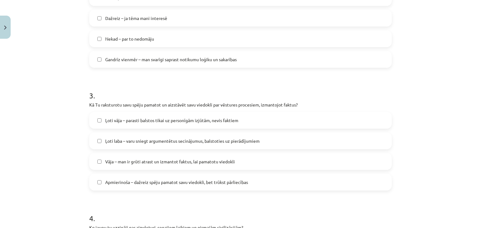
scroll to position [378, 0]
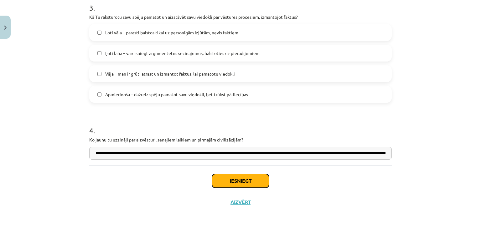
click at [226, 182] on button "Iesniegt" at bounding box center [240, 181] width 57 height 14
click at [236, 183] on button "Iesniegt" at bounding box center [240, 181] width 57 height 14
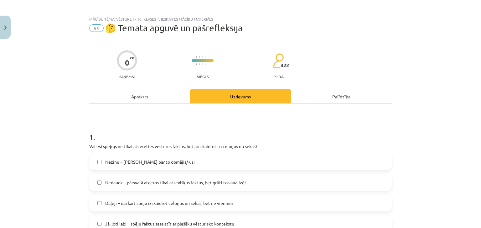
scroll to position [0, 0]
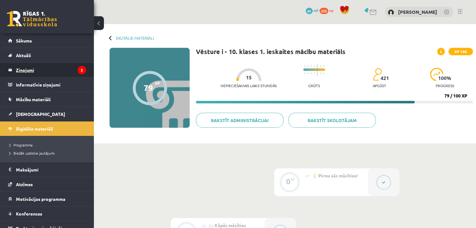
click at [23, 70] on legend "Ziņojumi 2" at bounding box center [51, 70] width 70 height 14
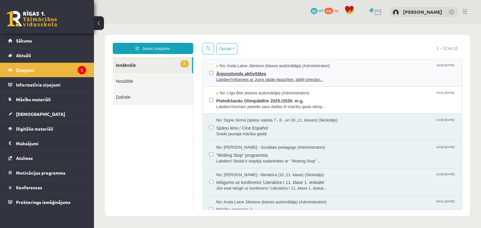
click at [347, 72] on span "Ārpusstundu aktivitātes" at bounding box center [335, 73] width 239 height 8
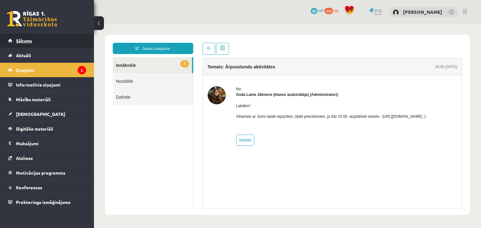
click at [24, 41] on span "Sākums" at bounding box center [24, 41] width 16 height 6
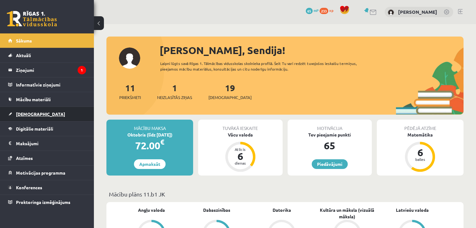
click at [25, 114] on span "[DEMOGRAPHIC_DATA]" at bounding box center [40, 114] width 49 height 6
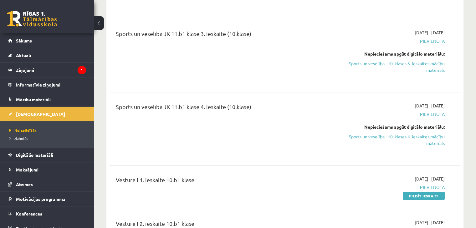
scroll to position [1940, 0]
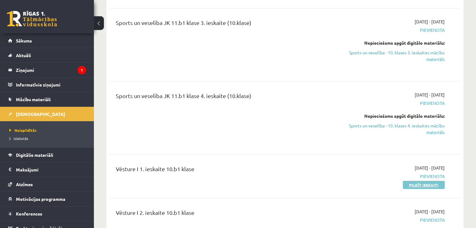
click at [422, 181] on link "Pildīt ieskaiti" at bounding box center [424, 185] width 42 height 8
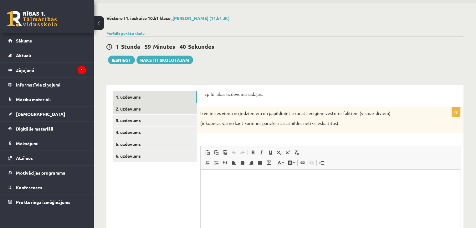
scroll to position [31, 0]
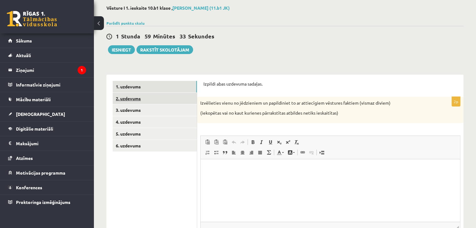
click at [131, 99] on link "2. uzdevums" at bounding box center [155, 99] width 84 height 12
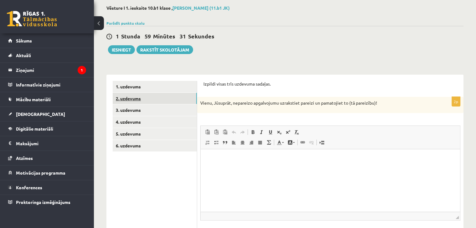
scroll to position [0, 0]
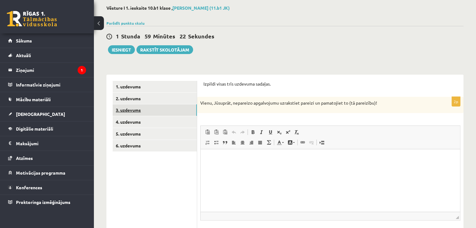
click at [129, 112] on link "3. uzdevums" at bounding box center [155, 111] width 84 height 12
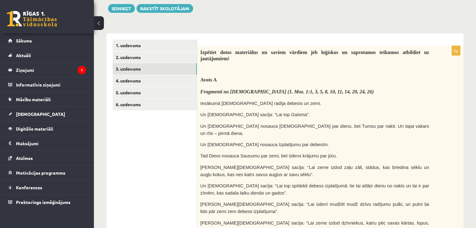
scroll to position [22, 0]
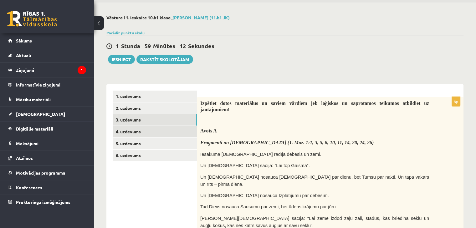
click at [120, 131] on link "4. uzdevums" at bounding box center [155, 132] width 84 height 12
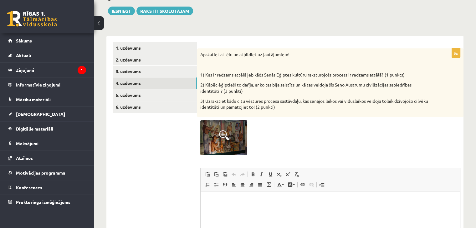
scroll to position [84, 0]
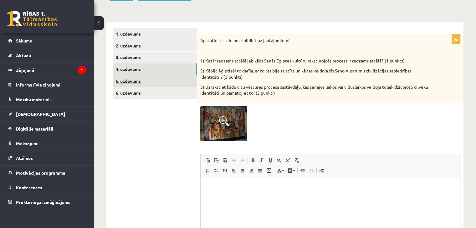
click at [129, 81] on link "5. uzdevums" at bounding box center [155, 81] width 84 height 12
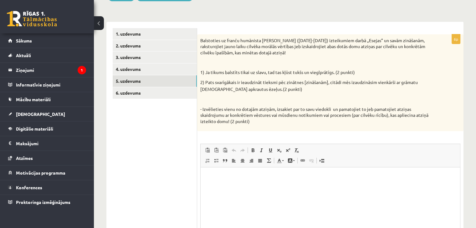
scroll to position [0, 0]
click at [130, 93] on link "6. uzdevums" at bounding box center [155, 93] width 84 height 12
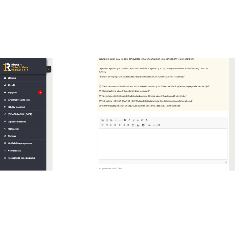
scroll to position [188, 0]
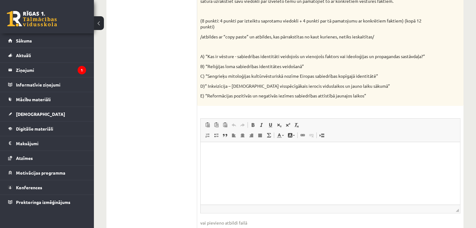
click at [219, 156] on html at bounding box center [330, 151] width 259 height 19
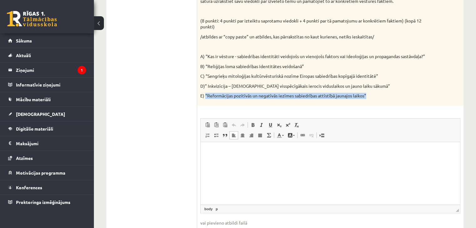
drag, startPoint x: 368, startPoint y: 95, endPoint x: 206, endPoint y: 92, distance: 162.2
click at [206, 92] on div "- Izvēlieties vienu no dotajām tēmām un ar tās uzrakstīšanu sāciet argumentēta …" at bounding box center [330, 18] width 266 height 175
copy p "“Reformācijas pozitīvās un negatīvās iezīmes sabiedrības attīstībā jaunajos lai…"
click at [211, 153] on p "Editor, wiswyg-editor-user-answer-47024852238600" at bounding box center [330, 152] width 247 height 7
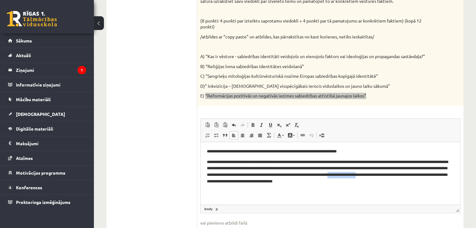
drag, startPoint x: 443, startPoint y: 176, endPoint x: 411, endPoint y: 178, distance: 32.9
click at [411, 178] on p "**********" at bounding box center [330, 172] width 247 height 26
drag, startPoint x: 351, startPoint y: 182, endPoint x: 382, endPoint y: 182, distance: 31.3
click at [382, 182] on p "**********" at bounding box center [330, 172] width 247 height 26
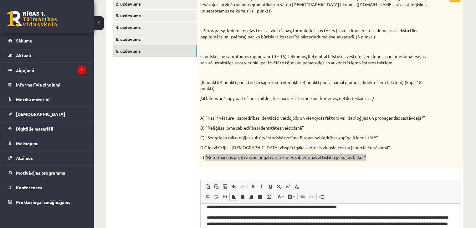
scroll to position [70, 0]
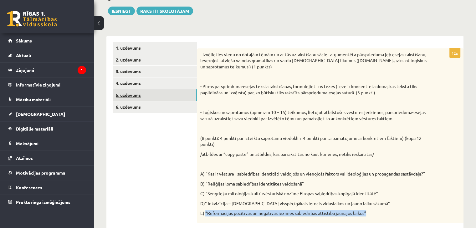
click at [130, 94] on link "5. uzdevums" at bounding box center [155, 96] width 84 height 12
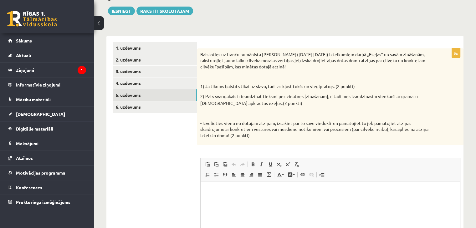
scroll to position [0, 0]
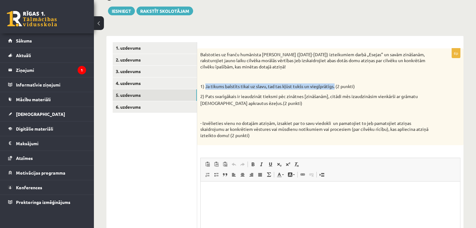
drag, startPoint x: 335, startPoint y: 87, endPoint x: 206, endPoint y: 88, distance: 129.3
click at [206, 88] on p "1) Ja tikums balstīts tikai uz slavu, tad tas kļūst tukšs un vieglprātīgs. (2 p…" at bounding box center [314, 87] width 229 height 6
copy p "Ja tikums balstīts tikai uz slavu, tad tas kļūst tukšs un vieglprātīgs."
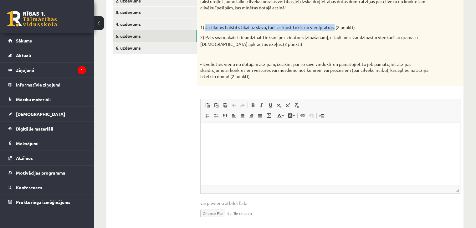
scroll to position [133, 0]
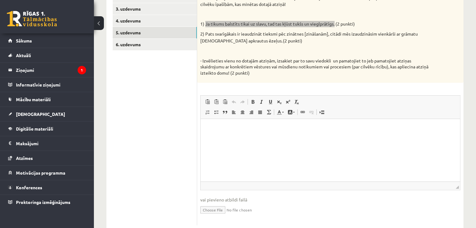
click at [219, 132] on html at bounding box center [330, 128] width 259 height 19
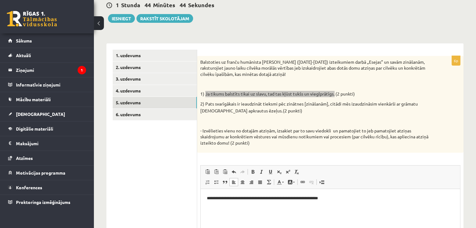
scroll to position [94, 0]
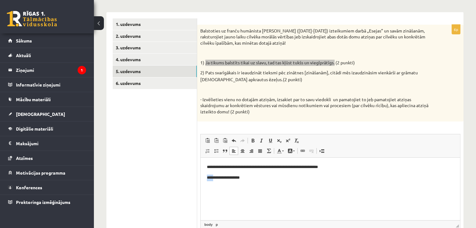
drag, startPoint x: 214, startPoint y: 178, endPoint x: 204, endPoint y: 180, distance: 10.1
click at [204, 180] on html "**********" at bounding box center [330, 172] width 259 height 29
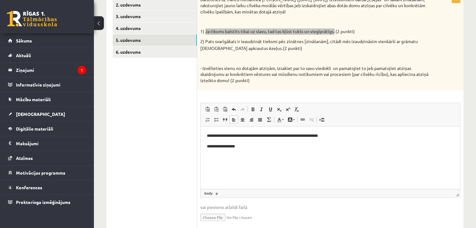
click at [245, 146] on p "**********" at bounding box center [330, 147] width 247 height 7
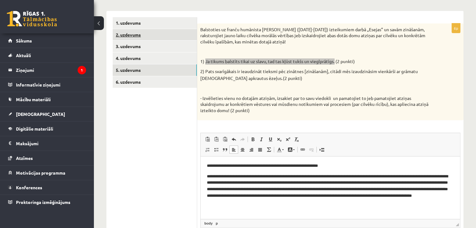
scroll to position [63, 0]
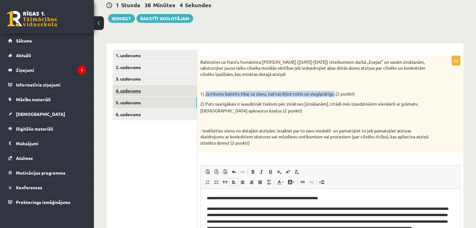
click at [135, 92] on link "4. uzdevums" at bounding box center [155, 91] width 84 height 12
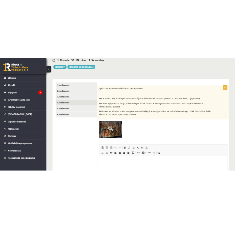
scroll to position [0, 0]
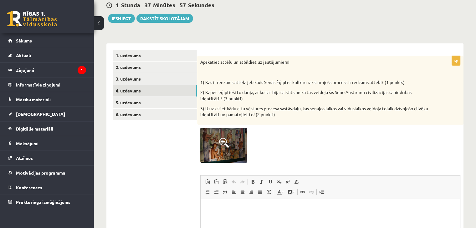
click at [223, 142] on span at bounding box center [224, 143] width 10 height 10
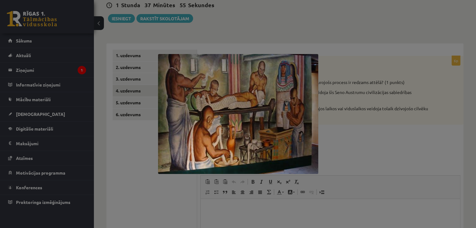
click at [366, 141] on div at bounding box center [238, 114] width 476 height 228
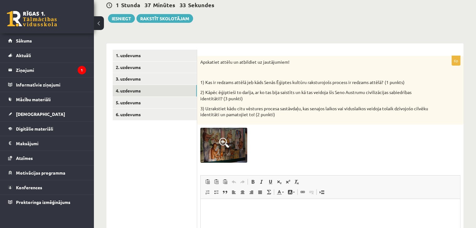
click at [252, 213] on html at bounding box center [330, 208] width 259 height 19
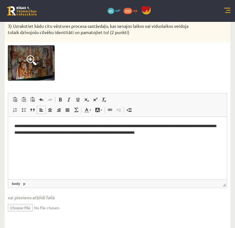
scroll to position [169, 0]
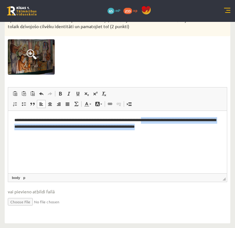
drag, startPoint x: 158, startPoint y: 120, endPoint x: 180, endPoint y: 132, distance: 25.1
click at [181, 132] on html "**********" at bounding box center [117, 124] width 219 height 26
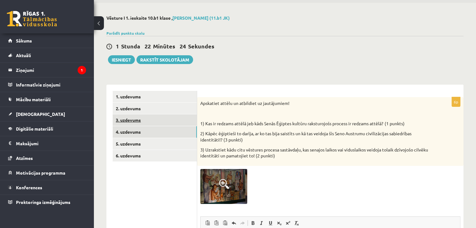
scroll to position [31, 0]
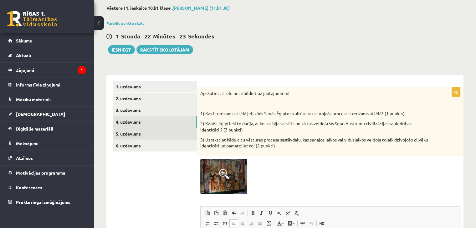
click at [131, 132] on link "5. uzdevums" at bounding box center [155, 134] width 84 height 12
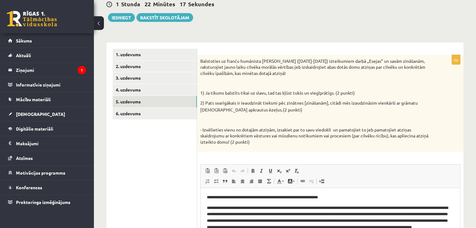
scroll to position [87, 0]
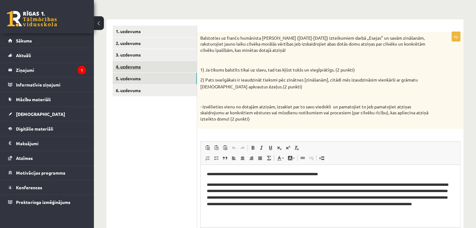
click at [124, 65] on link "4. uzdevums" at bounding box center [155, 67] width 84 height 12
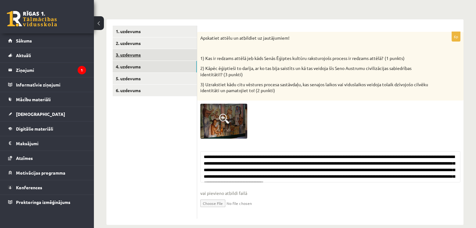
click at [131, 55] on link "3. uzdevums" at bounding box center [155, 55] width 84 height 12
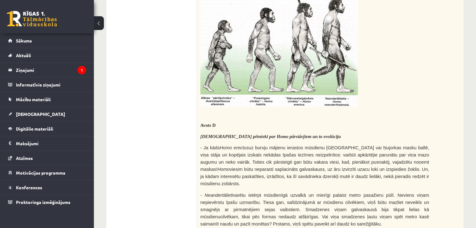
scroll to position [744, 0]
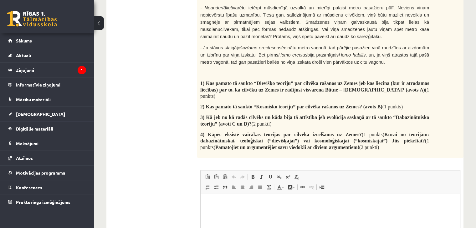
click at [228, 206] on p "Editor, wiswyg-editor-user-answer-47024837833120" at bounding box center [330, 203] width 247 height 7
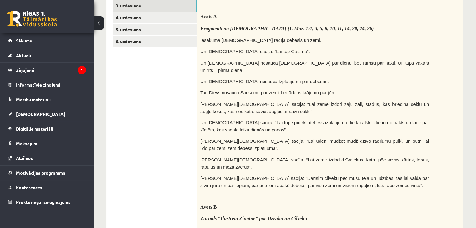
scroll to position [147, 0]
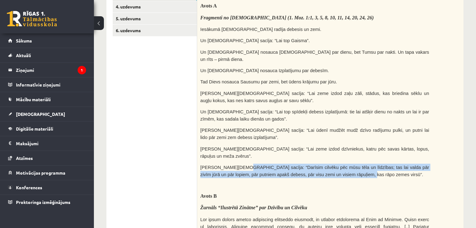
drag, startPoint x: 364, startPoint y: 160, endPoint x: 238, endPoint y: 151, distance: 127.0
click at [238, 164] on p "Tad Dievs sacīja: “Darīsim cilvēku pēc mūsu tēla un līdzības; tas lai valda pār…" at bounding box center [314, 171] width 229 height 14
copy span "“Darīsim cilvēku pēc mūsu tēla un līdzības; tas lai valda pār zivīm jūrā un pār…"
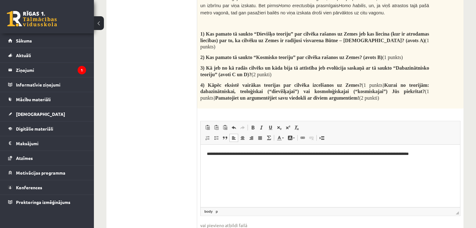
scroll to position [804, 0]
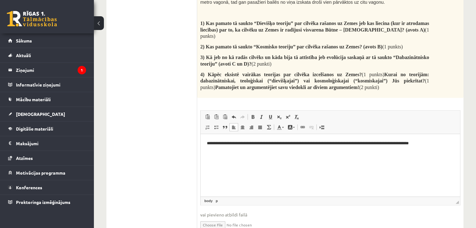
click at [440, 142] on p "**********" at bounding box center [330, 143] width 247 height 7
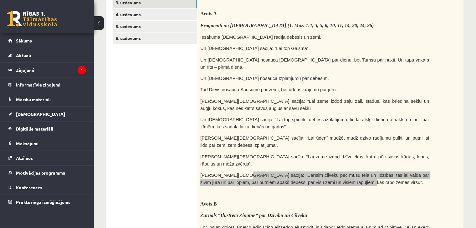
scroll to position [178, 0]
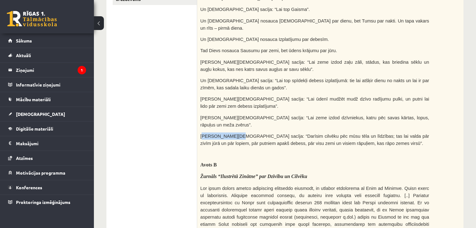
drag, startPoint x: 202, startPoint y: 120, endPoint x: 234, endPoint y: 120, distance: 32.2
click at [234, 134] on span "Tad Dievs sacīja: “Darīsim cilvēku pēc mūsu tēla un līdzības; tas lai valda pār…" at bounding box center [314, 140] width 229 height 12
drag, startPoint x: 199, startPoint y: 120, endPoint x: 237, endPoint y: 121, distance: 37.9
copy span "Tad Dievs sacīja:"
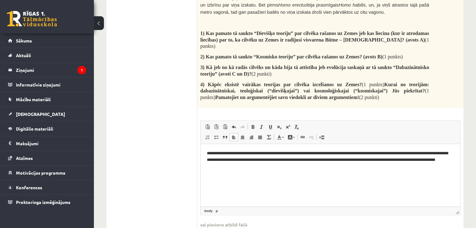
scroll to position [804, 0]
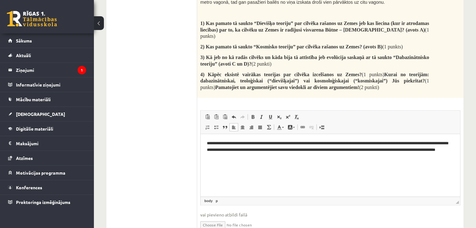
click at [430, 143] on p "**********" at bounding box center [330, 149] width 247 height 19
click at [277, 156] on p "**********" at bounding box center [330, 149] width 247 height 19
click at [286, 161] on html "**********" at bounding box center [330, 150] width 259 height 32
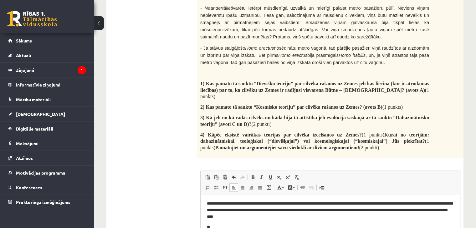
scroll to position [741, 0]
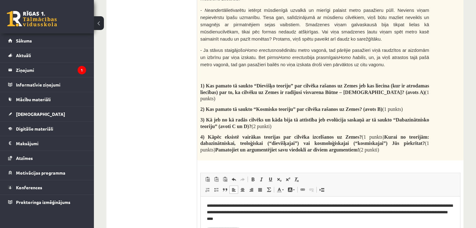
click at [211, 228] on p "**********" at bounding box center [330, 229] width 247 height 7
click at [252, 228] on p "**********" at bounding box center [330, 229] width 247 height 7
drag, startPoint x: 218, startPoint y: 230, endPoint x: 209, endPoint y: 230, distance: 9.4
click at [209, 228] on p "**********" at bounding box center [330, 229] width 247 height 7
drag, startPoint x: 264, startPoint y: 229, endPoint x: 246, endPoint y: 233, distance: 19.1
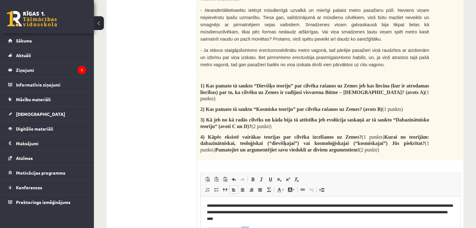
click at [246, 228] on html "**********" at bounding box center [330, 218] width 259 height 43
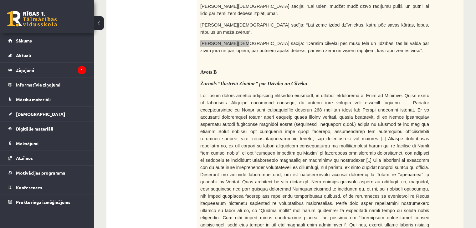
scroll to position [335, 0]
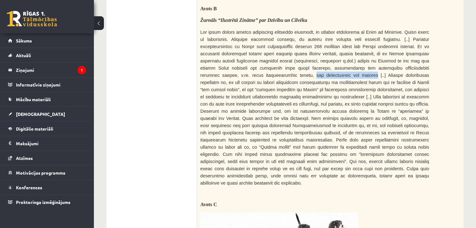
drag, startPoint x: 345, startPoint y: 59, endPoint x: 288, endPoint y: 62, distance: 57.3
click at [288, 62] on span at bounding box center [314, 108] width 229 height 156
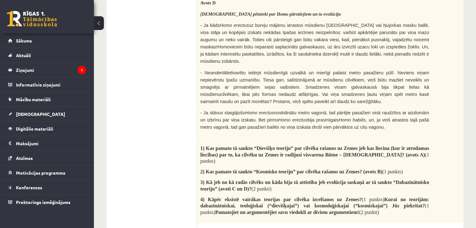
scroll to position [804, 0]
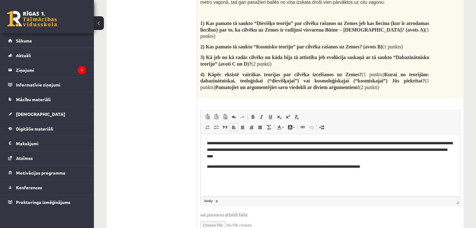
click at [388, 167] on p "**********" at bounding box center [330, 167] width 247 height 7
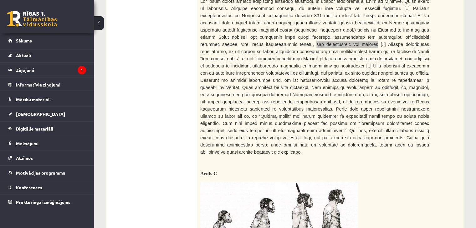
scroll to position [303, 0]
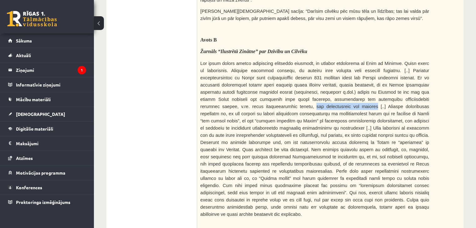
click at [345, 93] on span at bounding box center [314, 139] width 229 height 156
drag, startPoint x: 345, startPoint y: 92, endPoint x: 287, endPoint y: 91, distance: 57.9
click at [287, 91] on span at bounding box center [314, 139] width 229 height 156
copy span "kas evolucionēja par cilvēku"
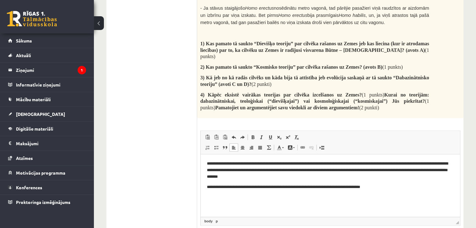
scroll to position [804, 0]
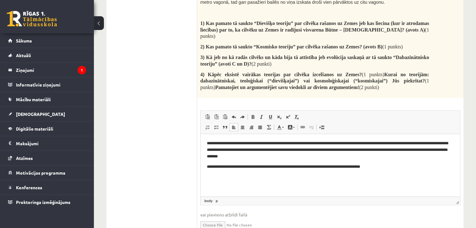
click at [387, 169] on p "**********" at bounding box center [330, 167] width 247 height 7
click at [381, 167] on p "**********" at bounding box center [330, 167] width 247 height 7
click at [439, 169] on p "**********" at bounding box center [330, 167] width 247 height 7
click at [214, 177] on p "**********" at bounding box center [330, 177] width 247 height 7
click at [211, 178] on p "**********" at bounding box center [330, 177] width 247 height 7
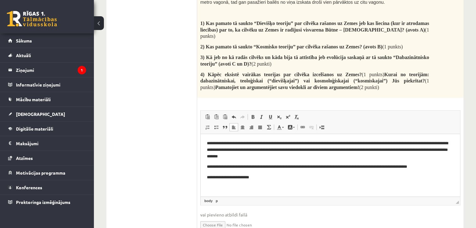
click at [266, 178] on p "**********" at bounding box center [330, 177] width 247 height 7
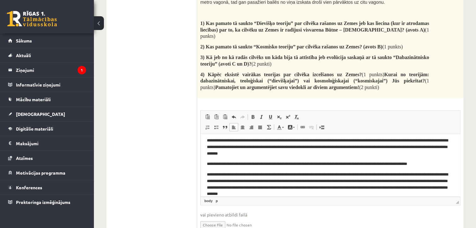
scroll to position [13, 0]
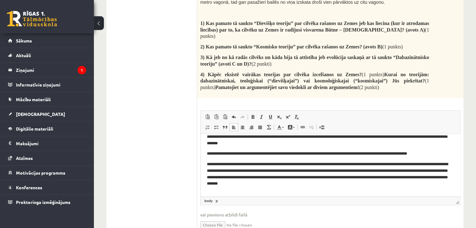
click at [208, 163] on p "**********" at bounding box center [328, 174] width 242 height 26
click at [209, 187] on p "**********" at bounding box center [328, 174] width 242 height 26
click at [209, 191] on body "**********" at bounding box center [330, 162] width 247 height 71
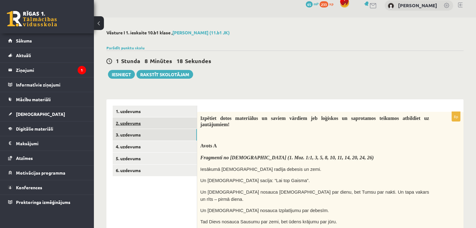
scroll to position [0, 0]
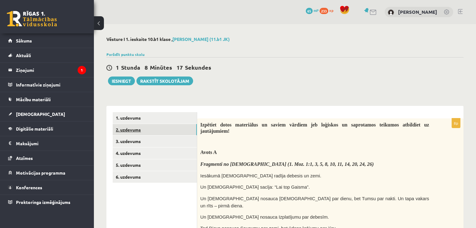
click at [123, 129] on link "2. uzdevums" at bounding box center [155, 130] width 84 height 12
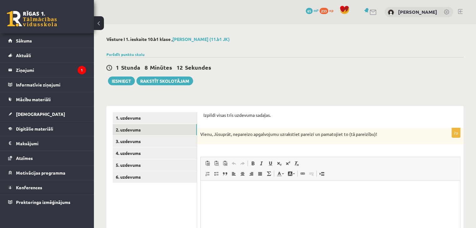
scroll to position [31, 0]
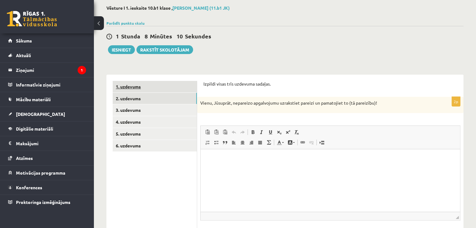
click at [125, 86] on link "1. uzdevums" at bounding box center [155, 87] width 84 height 12
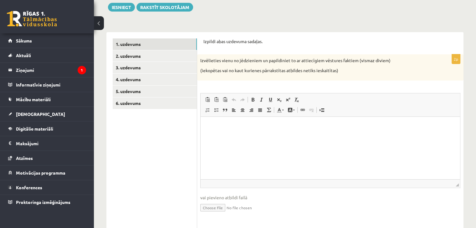
scroll to position [0, 0]
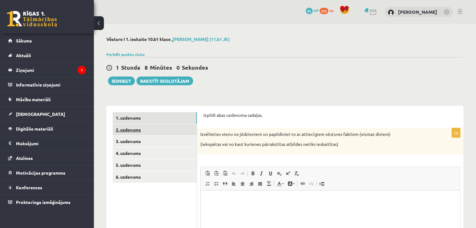
click at [130, 128] on link "2. uzdevums" at bounding box center [155, 130] width 84 height 12
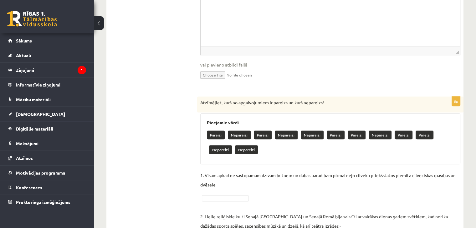
scroll to position [407, 0]
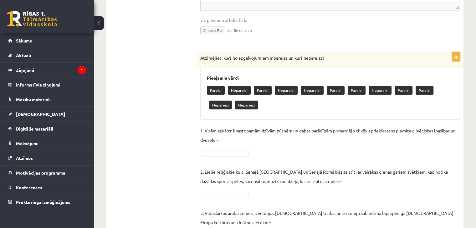
click at [218, 89] on p "Pareizi" at bounding box center [216, 90] width 18 height 9
drag, startPoint x: 219, startPoint y: 89, endPoint x: 218, endPoint y: 96, distance: 6.9
click at [218, 96] on div "Pareizi Nepareizi Pareizi Nepareizi Nepareizi Pareizi Pareizi Nepareizi Pareizi…" at bounding box center [330, 98] width 247 height 29
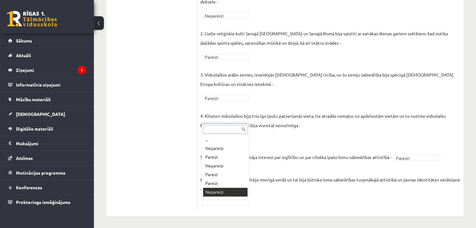
scroll to position [8, 0]
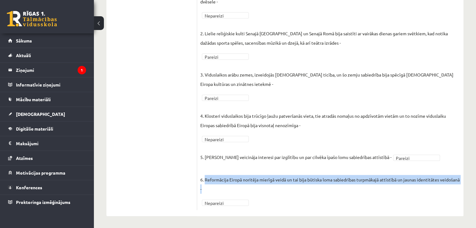
drag, startPoint x: 229, startPoint y: 185, endPoint x: 205, endPoint y: 179, distance: 25.1
click at [205, 179] on p "6. Reformācija Eiropā noritēja mierīgā veidā un tai bija būtiska loma sabiedrīb…" at bounding box center [330, 180] width 260 height 28
copy p "Reformācija Eiropā noritēja mierīgā veidā un tai bija būtiska loma sabiedrības …"
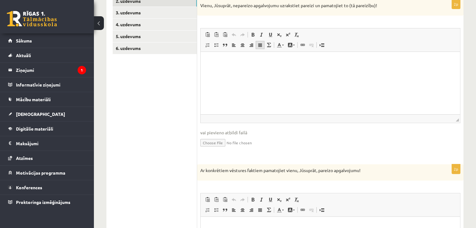
scroll to position [93, 0]
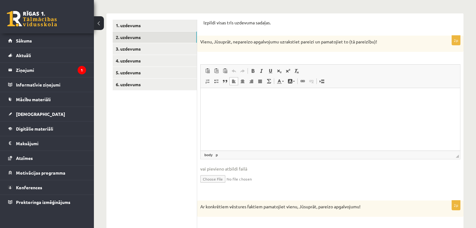
click at [217, 106] on html at bounding box center [330, 97] width 259 height 19
paste body "Editor, wiswyg-editor-user-answer-47024928904320"
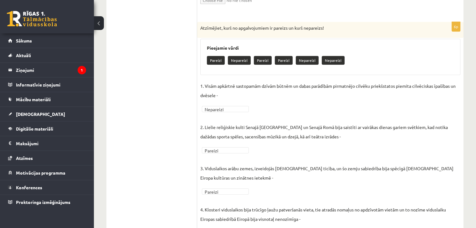
scroll to position [468, 0]
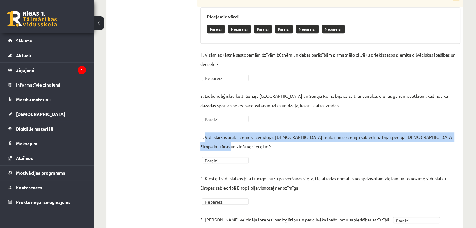
drag, startPoint x: 247, startPoint y: 148, endPoint x: 205, endPoint y: 137, distance: 43.9
click at [205, 137] on p "3. Viduslaikos arābu zemes, izveidojās islama ticība, un šo zemju sabiedrība bi…" at bounding box center [330, 137] width 260 height 28
copy p "Viduslaikos arābu zemes, izveidojās islama ticība, un šo zemju sabiedrība bija …"
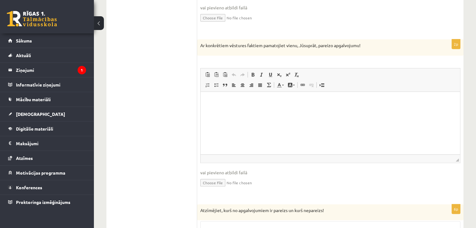
scroll to position [249, 0]
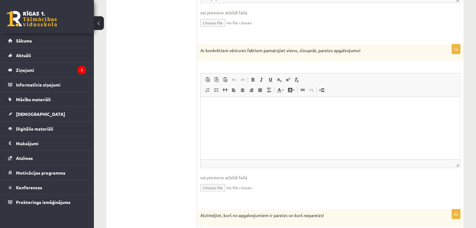
click at [214, 116] on html at bounding box center [330, 106] width 259 height 19
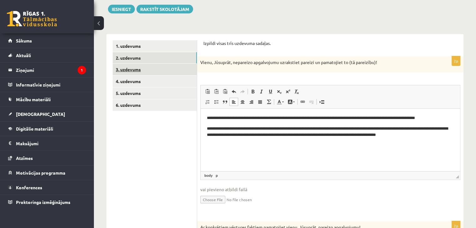
scroll to position [61, 0]
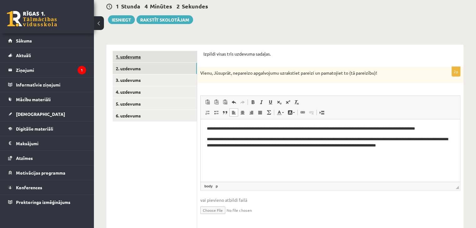
click at [125, 56] on link "1. uzdevums" at bounding box center [155, 57] width 84 height 12
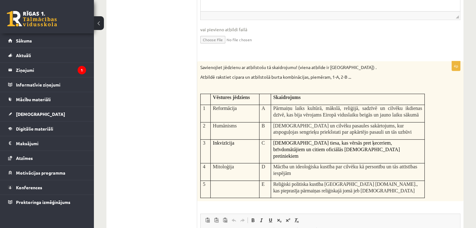
scroll to position [249, 0]
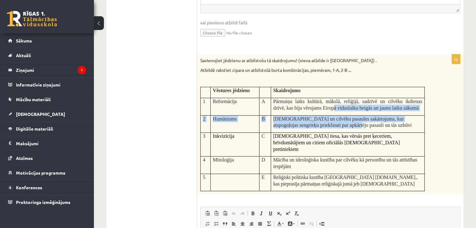
drag, startPoint x: 335, startPoint y: 107, endPoint x: 339, endPoint y: 124, distance: 17.8
click at [339, 125] on tbody "Vēstures jēdziens Skaidrojums 1 Reformācija A Pārmaiņu laiks kultūrā, mākslā, r…" at bounding box center [313, 139] width 224 height 104
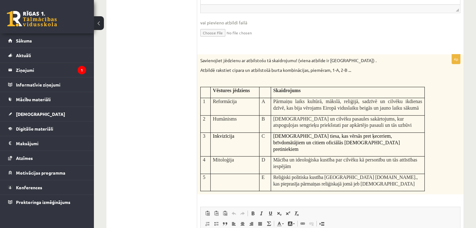
click at [314, 175] on span "Reliģiski politiska kustība Eiropā 16.gs., kas pieprasīja pārmaiņas reliģiskajā…" at bounding box center [345, 181] width 145 height 12
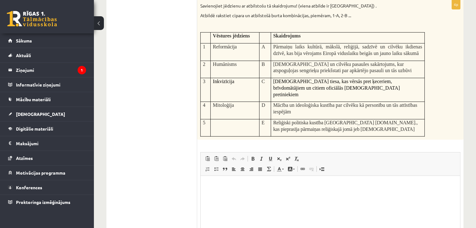
scroll to position [307, 0]
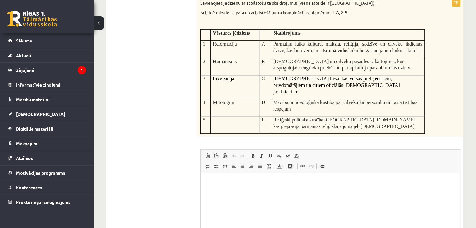
click at [239, 186] on p "Editor, wiswyg-editor-user-answer-47024848131020" at bounding box center [330, 183] width 247 height 7
click at [220, 203] on p "**" at bounding box center [330, 204] width 247 height 7
click at [226, 178] on html "** ** *** **" at bounding box center [330, 198] width 259 height 51
click at [224, 192] on p "**" at bounding box center [330, 193] width 247 height 7
click at [216, 216] on p "**" at bounding box center [330, 214] width 247 height 7
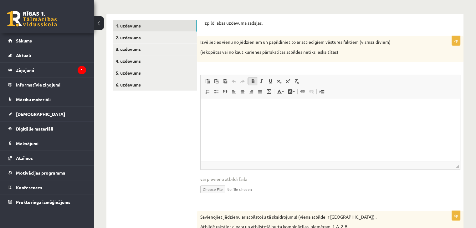
scroll to position [25, 0]
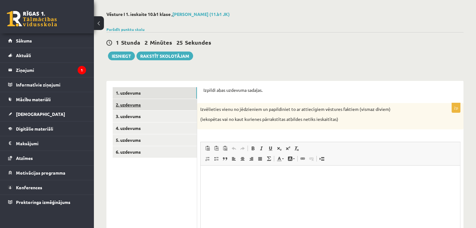
click at [132, 107] on link "2. uzdevums" at bounding box center [155, 105] width 84 height 12
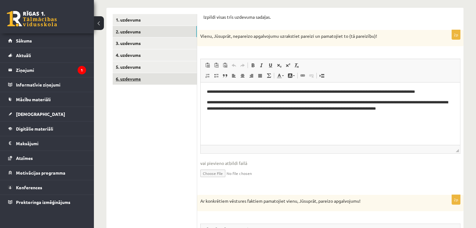
scroll to position [88, 0]
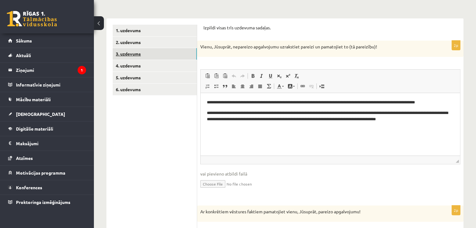
click at [129, 54] on link "3. uzdevums" at bounding box center [155, 54] width 84 height 12
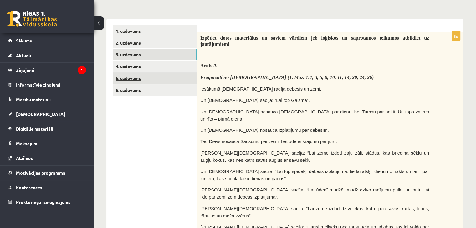
scroll to position [53, 0]
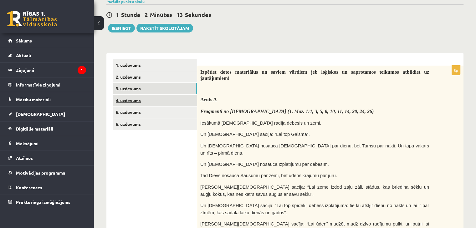
click at [122, 100] on link "4. uzdevums" at bounding box center [155, 101] width 84 height 12
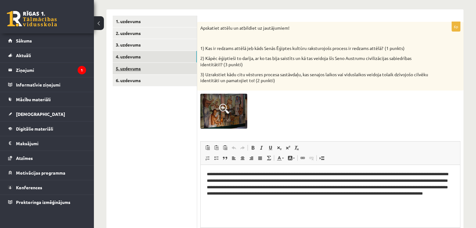
scroll to position [0, 0]
click at [125, 67] on link "5. uzdevums" at bounding box center [155, 69] width 84 height 12
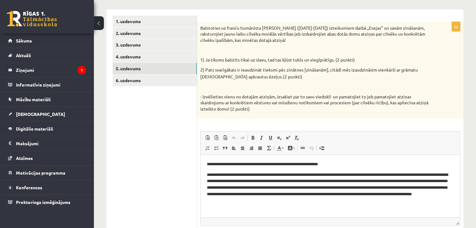
click at [125, 90] on ul "1. uzdevums 2. uzdevums 3. uzdevums 4. uzdevums 5. uzdevums 6. uzdevums" at bounding box center [155, 139] width 84 height 246
click at [131, 79] on link "6. uzdevums" at bounding box center [155, 81] width 84 height 12
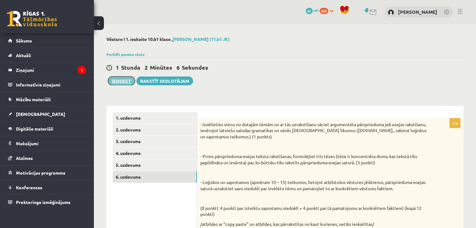
click at [125, 80] on button "Iesniegt" at bounding box center [121, 81] width 27 height 9
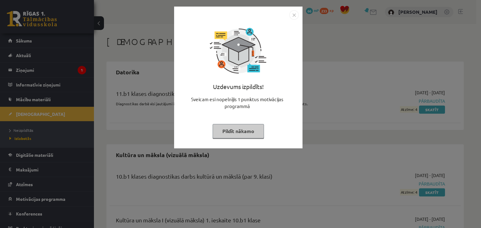
click at [249, 130] on button "Pildīt nākamo" at bounding box center [237, 131] width 51 height 14
